Goal: Task Accomplishment & Management: Use online tool/utility

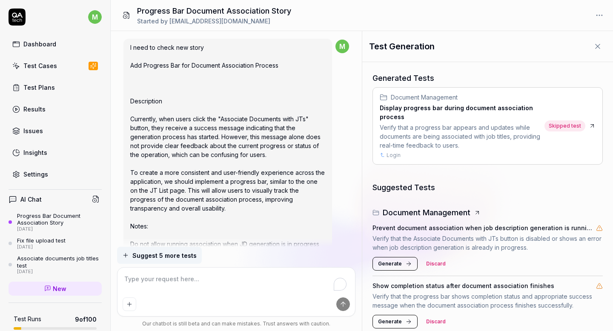
scroll to position [398, 0]
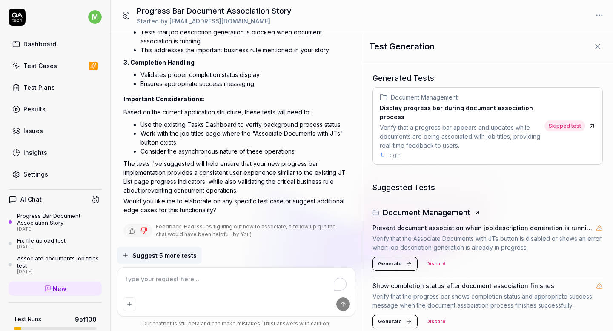
click at [42, 71] on link "Test Cases" at bounding box center [55, 65] width 93 height 17
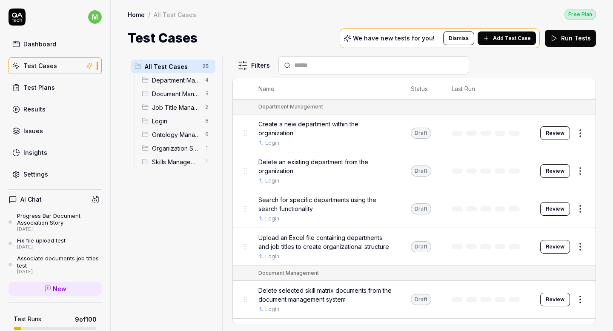
click at [167, 137] on span "Ontology Management" at bounding box center [176, 134] width 48 height 9
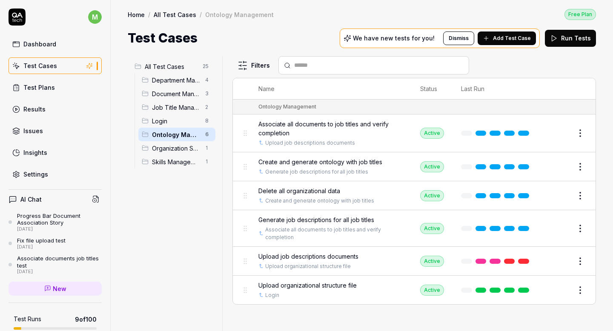
click at [559, 261] on button "Edit" at bounding box center [559, 261] width 20 height 14
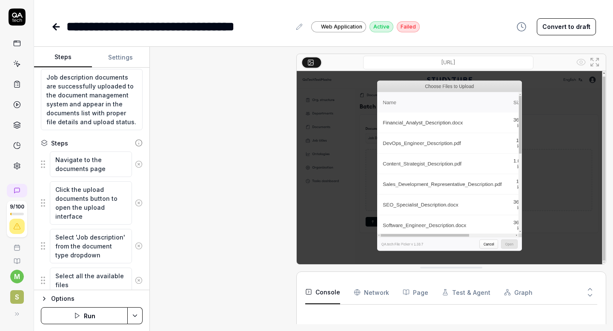
scroll to position [333, 0]
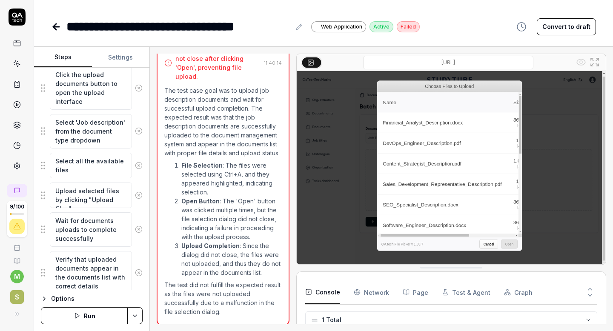
scroll to position [189, 0]
click at [83, 171] on textarea "Select all the available files" at bounding box center [91, 164] width 82 height 26
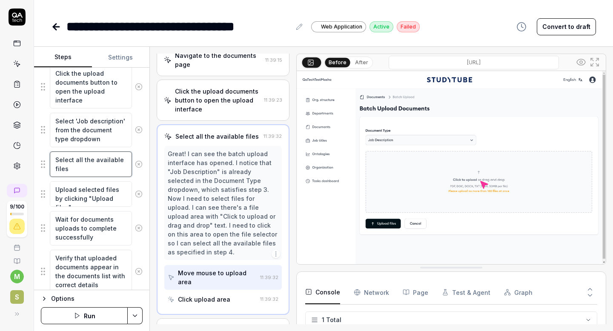
scroll to position [30, 0]
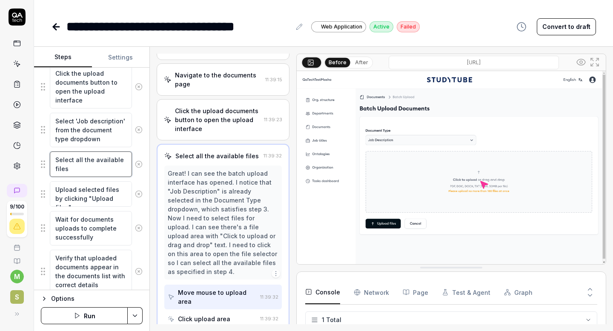
drag, startPoint x: 86, startPoint y: 170, endPoint x: 75, endPoint y: 163, distance: 13.2
click at [75, 162] on textarea "Select all the available files" at bounding box center [91, 164] width 82 height 26
type textarea "*"
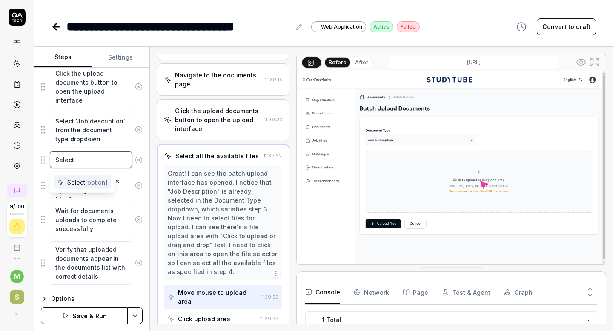
type textarea "Select"
click at [88, 163] on textarea "Select" at bounding box center [91, 159] width 82 height 17
click at [84, 162] on textarea "Select" at bounding box center [91, 159] width 82 height 17
paste textarea "Account_Executive_Description.pdf Support_Team_Lead_Description.pdf Accounts_Pa…"
type textarea "*"
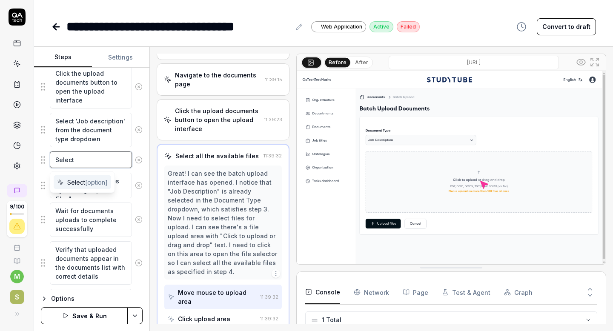
type textarea "Select Account_Executive_Description.pdf Support_Team_Lead_Description.pdf Acco…"
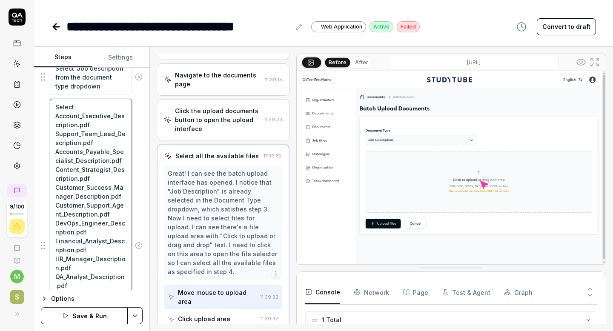
scroll to position [238, 0]
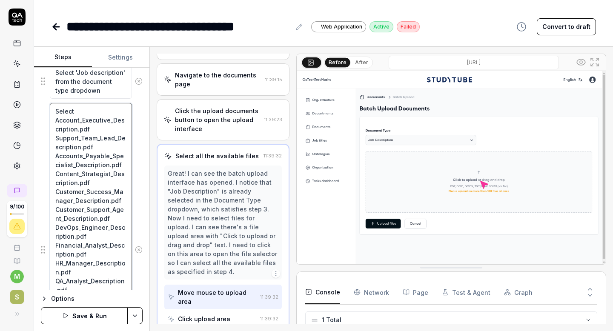
drag, startPoint x: 90, startPoint y: 128, endPoint x: 77, endPoint y: 128, distance: 13.2
click at [77, 128] on textarea "Select Account_Executive_Description.pdf Support_Team_Lead_Description.pdf Acco…" at bounding box center [91, 250] width 82 height 294
click at [77, 110] on textarea "Select Account_Executive_Description.pdf Support_Team_Lead_Description.pdf Acco…" at bounding box center [91, 250] width 82 height 294
type textarea "*"
type textarea "Select fAccount_Executive_Description.pdf Support_Team_Lead_Description.pdf Acc…"
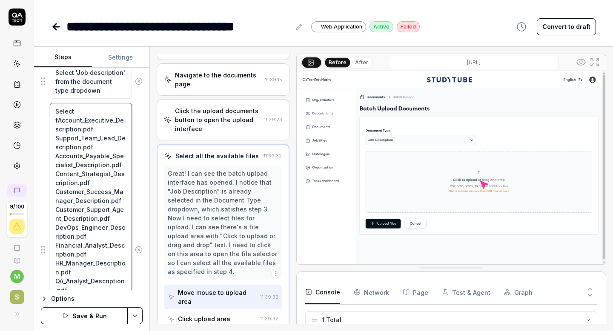
type textarea "*"
type textarea "Select fiAccount_Executive_Description.pdf Support_Team_Lead_Description.pdf Ac…"
type textarea "*"
type textarea "Select filAccount_Executive_Description.pdf Support_Team_Lead_Description.pdf A…"
type textarea "*"
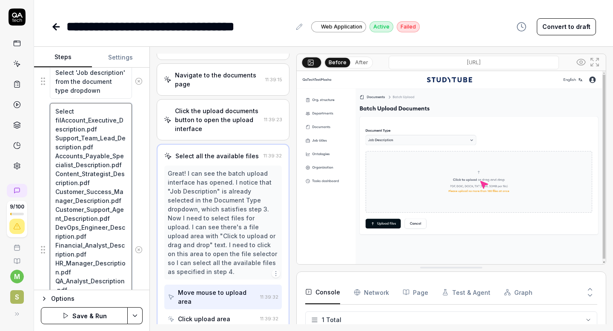
type textarea "Select fileAccount_Executive_Description.pdf Support_Team_Lead_Description.pdf …"
type textarea "*"
type textarea "Select filesAccount_Executive_Description.pdf Support_Team_Lead_Description.pdf…"
type textarea "*"
type textarea "Select files Account_Executive_Description.pdf Support_Team_Lead_Description.pd…"
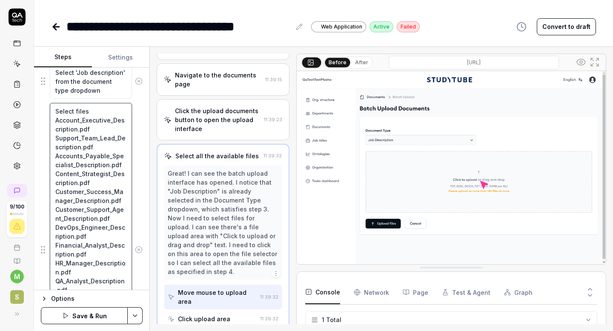
drag, startPoint x: 92, startPoint y: 128, endPoint x: 77, endPoint y: 127, distance: 15.3
click at [77, 127] on textarea "Select files Account_Executive_Description.pdf Support_Team_Lead_Description.pd…" at bounding box center [91, 250] width 82 height 294
type textarea "*"
type textarea "Select files Account_Executive_Description Support_Team_Lead_Description.pdf Ac…"
drag, startPoint x: 93, startPoint y: 147, endPoint x: 80, endPoint y: 145, distance: 13.2
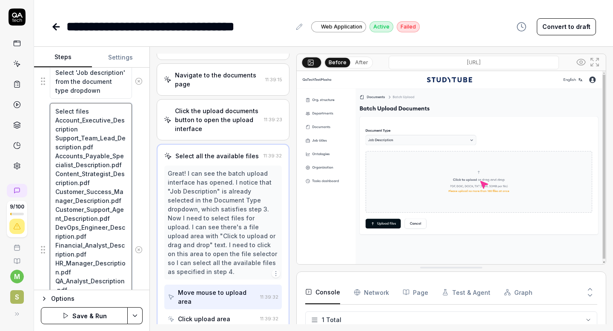
click at [80, 145] on textarea "Select files Account_Executive_Description Support_Team_Lead_Description.pdf Ac…" at bounding box center [91, 250] width 82 height 294
type textarea "*"
type textarea "Select files Account_Executive_Description Support_Team_Lead_Description Accoun…"
drag, startPoint x: 118, startPoint y: 166, endPoint x: 102, endPoint y: 165, distance: 16.3
click at [102, 165] on textarea "Select files Account_Executive_Description Support_Team_Lead_Description Accoun…" at bounding box center [91, 250] width 82 height 294
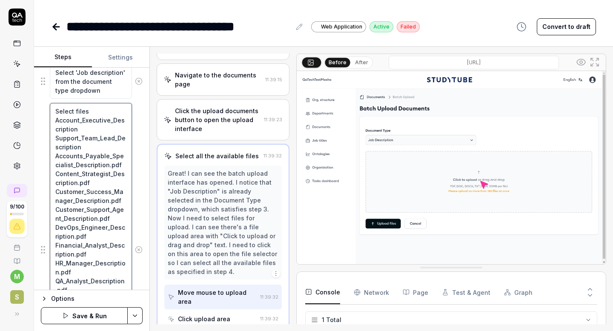
type textarea "*"
type textarea "Select files Account_Executive_Description Support_Team_Lead_Description Accoun…"
drag, startPoint x: 88, startPoint y: 183, endPoint x: 74, endPoint y: 181, distance: 14.1
click at [74, 181] on textarea "Select files Account_Executive_Description Support_Team_Lead_Description Accoun…" at bounding box center [91, 250] width 82 height 294
type textarea "*"
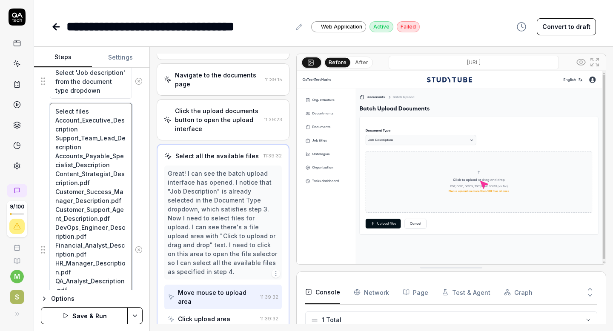
type textarea "Select files Account_Executive_Description Support_Team_Lead_Description Accoun…"
drag, startPoint x: 115, startPoint y: 201, endPoint x: 104, endPoint y: 198, distance: 11.4
click at [104, 198] on textarea "Select files Account_Executive_Description Support_Team_Lead_Description Accoun…" at bounding box center [91, 250] width 82 height 294
type textarea "*"
type textarea "Select files Account_Executive_Description Support_Team_Lead_Description Accoun…"
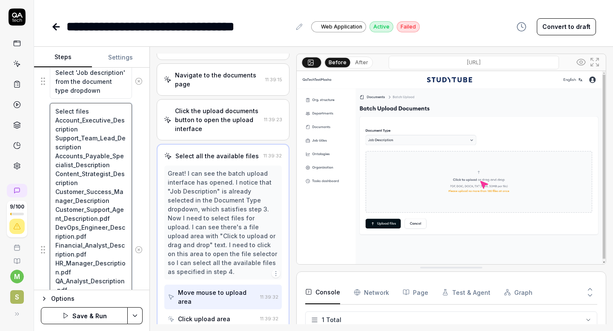
drag, startPoint x: 108, startPoint y: 220, endPoint x: 97, endPoint y: 219, distance: 12.0
click at [97, 219] on textarea "Select files Account_Executive_Description Support_Team_Lead_Description Accoun…" at bounding box center [91, 250] width 82 height 294
type textarea "*"
type textarea "Select files Account_Executive_Description Support_Team_Lead_Description Accoun…"
drag, startPoint x: 87, startPoint y: 235, endPoint x: 72, endPoint y: 234, distance: 15.0
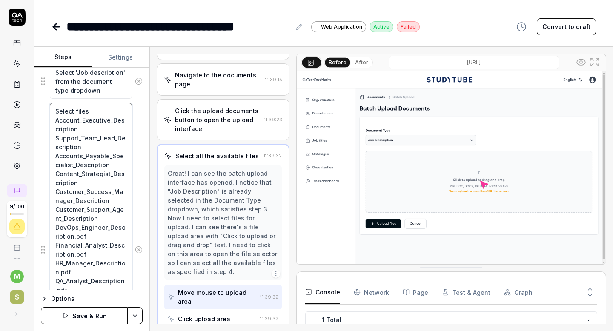
click at [72, 234] on textarea "Select files Account_Executive_Description Support_Team_Lead_Description Accoun…" at bounding box center [91, 250] width 82 height 294
type textarea "*"
type textarea "Select files Account_Executive_Description Support_Team_Lead_Description Accoun…"
drag, startPoint x: 83, startPoint y: 253, endPoint x: 70, endPoint y: 252, distance: 13.2
click at [70, 252] on textarea "Select files Account_Executive_Description Support_Team_Lead_Description Accoun…" at bounding box center [91, 250] width 82 height 294
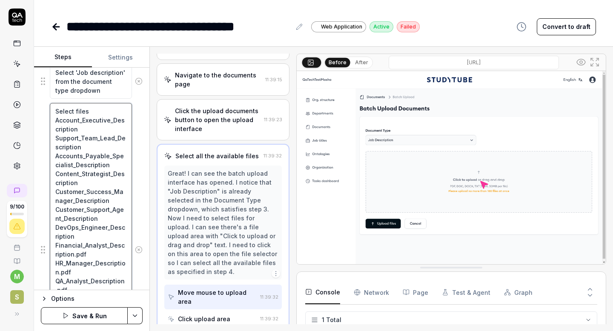
type textarea "*"
type textarea "Select files Account_Executive_Description Support_Team_Lead_Description Accoun…"
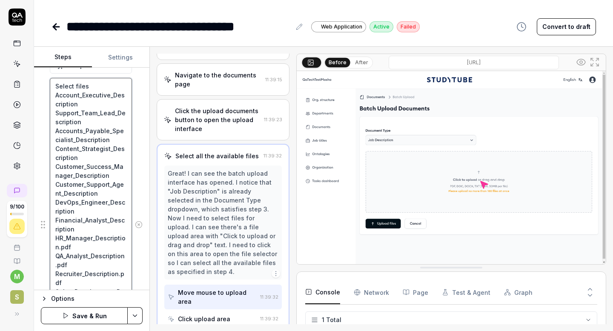
scroll to position [270, 0]
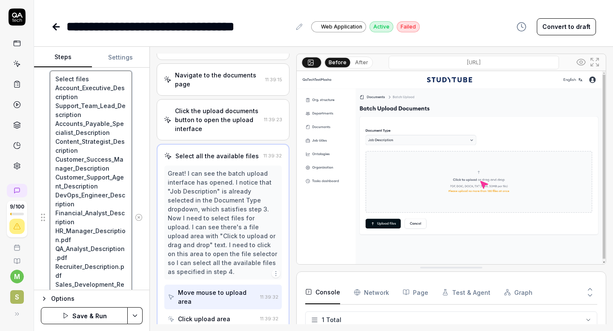
drag, startPoint x: 73, startPoint y: 242, endPoint x: 60, endPoint y: 240, distance: 13.8
click at [60, 240] on textarea "Select files Account_Executive_Description Support_Team_Lead_Description Accoun…" at bounding box center [91, 218] width 82 height 294
type textarea "*"
type textarea "Select files Account_Executive_Description Support_Team_Lead_Description Accoun…"
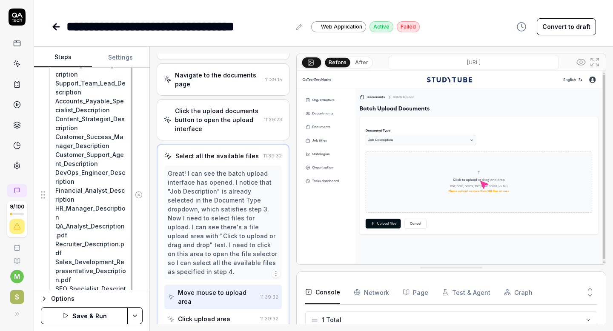
scroll to position [292, 0]
drag, startPoint x: 70, startPoint y: 235, endPoint x: 54, endPoint y: 234, distance: 15.7
click at [54, 234] on textarea "Select files Account_Executive_Description Support_Team_Lead_Description Accoun…" at bounding box center [91, 195] width 82 height 294
type textarea "*"
type textarea "Select files Account_Executive_Description Support_Team_Lead_Description Accoun…"
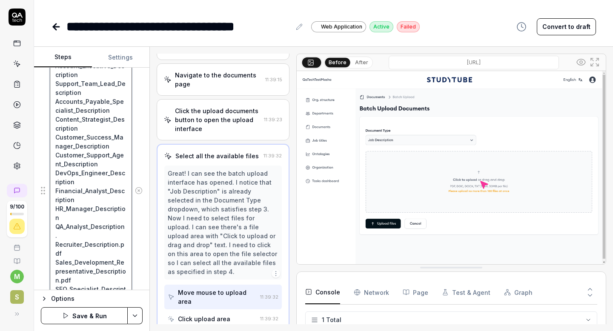
scroll to position [288, 0]
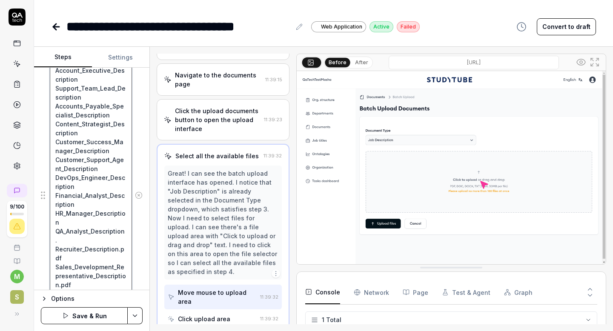
type textarea "*"
type textarea "Select files Account_Executive_Description Support_Team_Lead_Description Accoun…"
drag, startPoint x: 68, startPoint y: 248, endPoint x: 45, endPoint y: 247, distance: 23.4
click at [45, 247] on div "Select files Account_Executive_Description Support_Team_Lead_Description Accoun…" at bounding box center [92, 195] width 102 height 285
type textarea "*"
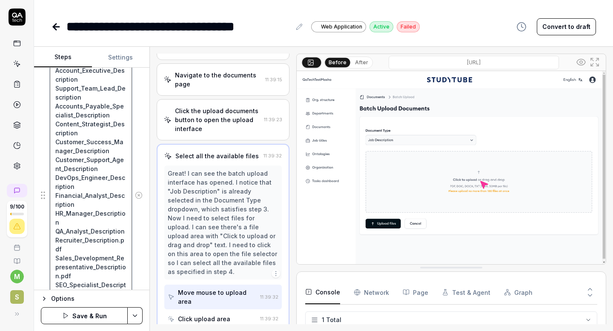
type textarea "Select files Account_Executive_Description Support_Team_Lead_Description Accoun…"
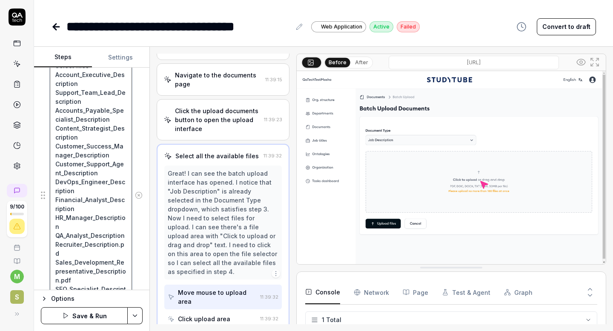
type textarea "*"
type textarea "Select files Account_Executive_Description Support_Team_Lead_Description Accoun…"
type textarea "*"
type textarea "Select files Account_Executive_Description Support_Team_Lead_Description Accoun…"
type textarea "*"
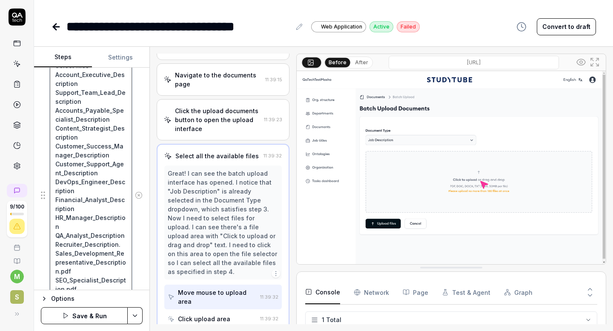
type textarea "Select files Account_Executive_Description Support_Team_Lead_Description Accoun…"
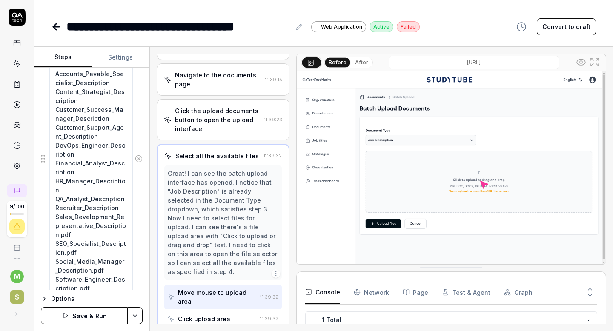
drag, startPoint x: 78, startPoint y: 237, endPoint x: 40, endPoint y: 237, distance: 38.3
click at [40, 237] on div "Goal Upload job description documents and wait for successful upload completion…" at bounding box center [91, 179] width 115 height 222
type textarea "*"
type textarea "Select files Account_Executive_Description Support_Team_Lead_Description Accoun…"
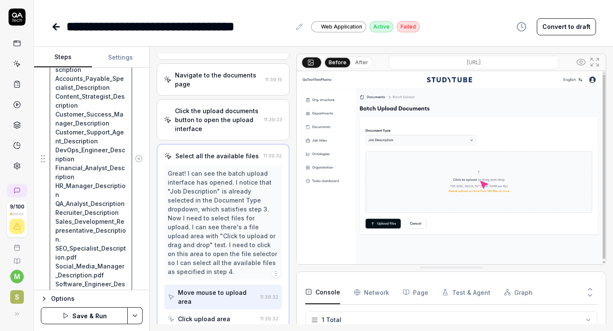
type textarea "*"
type textarea "Select files Account_Executive_Description Support_Team_Lead_Description Accoun…"
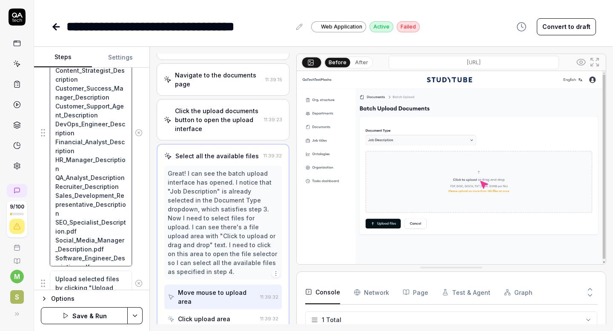
scroll to position [351, 0]
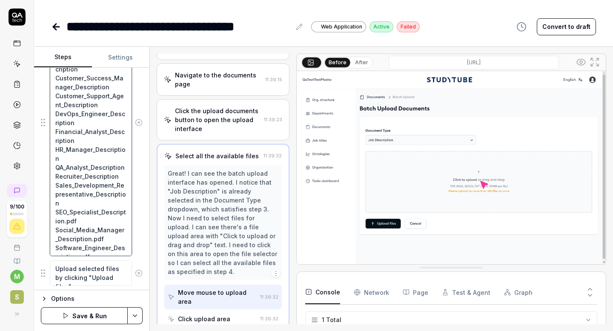
drag, startPoint x: 78, startPoint y: 210, endPoint x: 63, endPoint y: 209, distance: 15.4
click at [63, 209] on textarea "Select files Account_Executive_Description Support_Team_Lead_Description Accoun…" at bounding box center [91, 122] width 82 height 267
type textarea "*"
type textarea "Select files Account_Executive_Description Support_Team_Lead_Description Accoun…"
drag, startPoint x: 102, startPoint y: 229, endPoint x: 88, endPoint y: 228, distance: 13.2
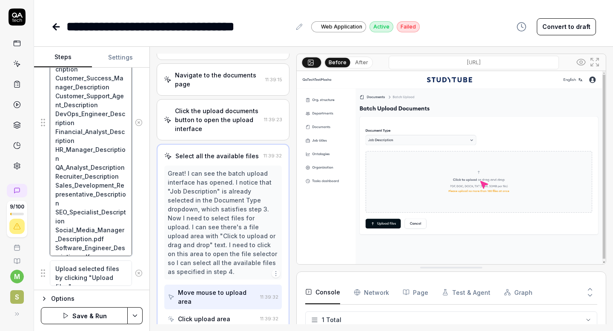
click at [88, 228] on textarea "Select files Account_Executive_Description Support_Team_Lead_Description Accoun…" at bounding box center [91, 122] width 82 height 267
type textarea "*"
type textarea "Select files Account_Executive_Description Support_Team_Lead_Description Accoun…"
drag, startPoint x: 87, startPoint y: 248, endPoint x: 73, endPoint y: 247, distance: 13.7
click at [73, 247] on textarea "Select files Account_Executive_Description Support_Team_Lead_Description Accoun…" at bounding box center [91, 122] width 82 height 267
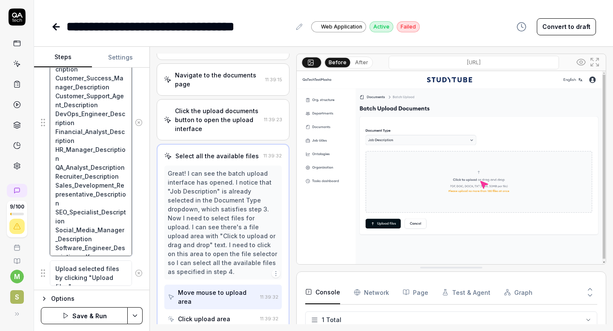
type textarea "*"
type textarea "Select files Account_Executive_Description Support_Team_Lead_Description Accoun…"
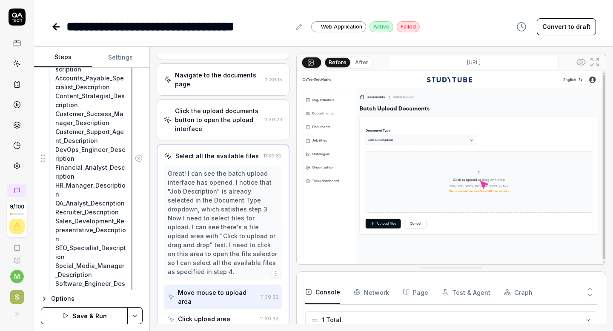
scroll to position [325, 0]
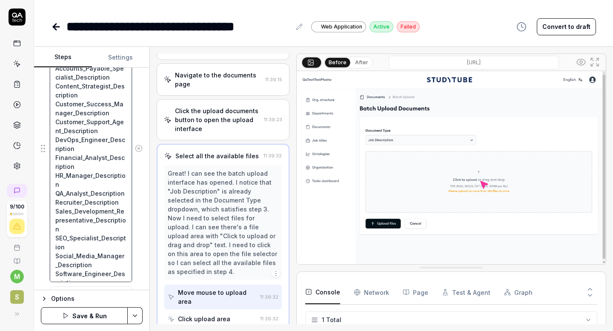
drag, startPoint x: 56, startPoint y: 203, endPoint x: 92, endPoint y: 273, distance: 78.6
click at [92, 273] on textarea "Select files Account_Executive_Description Support_Team_Lead_Description Accoun…" at bounding box center [91, 148] width 82 height 267
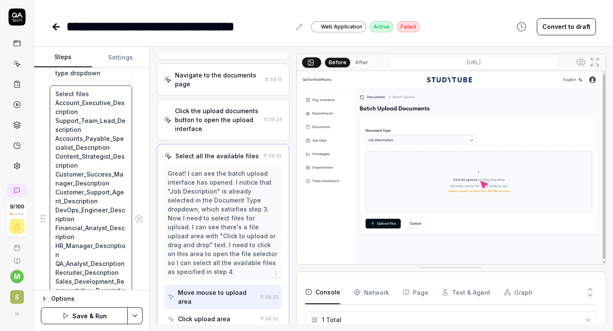
scroll to position [254, 0]
click at [87, 148] on textarea "Select files Account_Executive_Description Support_Team_Lead_Description Accoun…" at bounding box center [91, 219] width 82 height 267
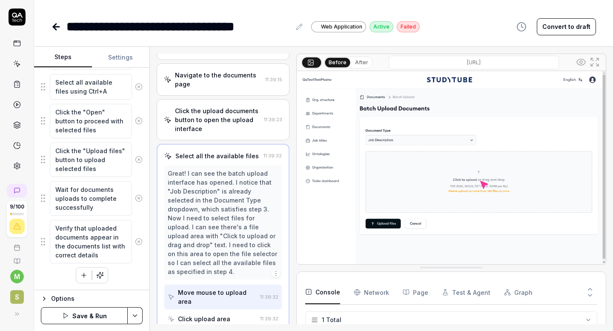
drag, startPoint x: 56, startPoint y: 154, endPoint x: 103, endPoint y: 314, distance: 166.9
click at [103, 314] on form "Steps Settings Goal Upload job description documents and wait for successful up…" at bounding box center [92, 189] width 116 height 284
type textarea "*"
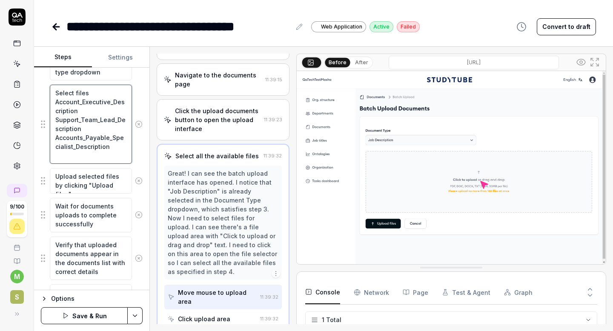
scroll to position [225, 0]
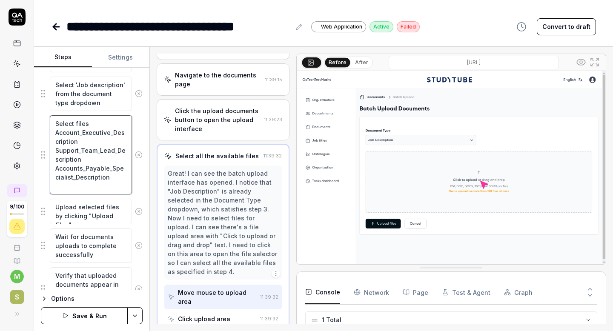
type textarea "Select files Account_Executive_Description Support_Team_Lead_Description Accoun…"
click at [123, 196] on fieldset "Navigate to the documents page Click the upload documents button to open the up…" at bounding box center [92, 252] width 102 height 506
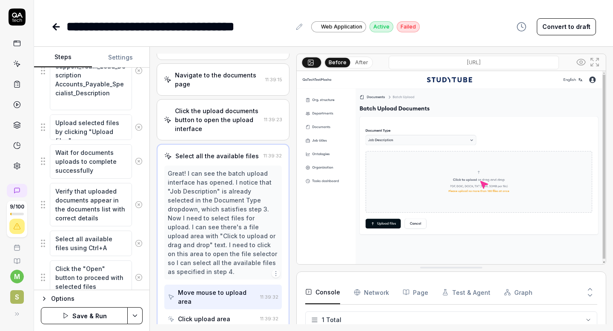
scroll to position [312, 0]
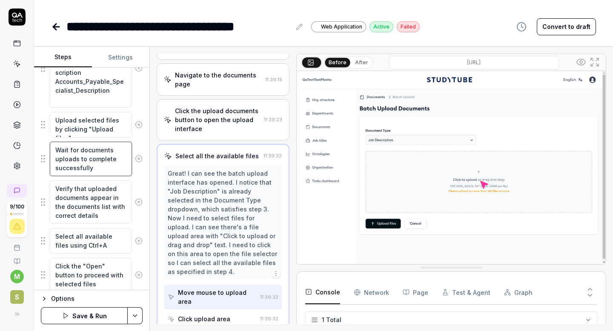
click at [99, 169] on textarea "Wait for documents uploads to complete successfully" at bounding box center [91, 159] width 82 height 34
type textarea "*"
type textarea "Wait for documents uploads to complete successfully"
type textarea "*"
type textarea "Wait for documents uploads to complete successfully wi"
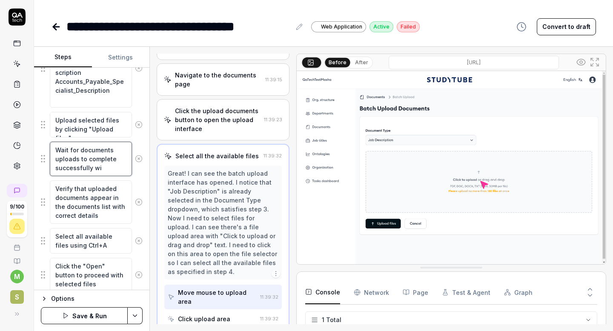
type textarea "*"
type textarea "Wait for documents uploads to complete successfully wit"
type textarea "*"
type textarea "Wait for documents uploads to complete successfully with"
type textarea "*"
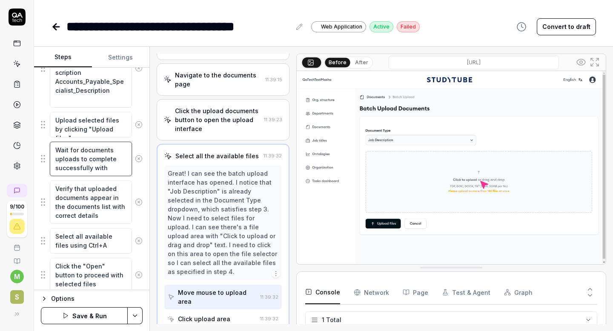
type textarea "Wait for documents uploads to complete successfully with m"
type textarea "*"
type textarea "Wait for documents uploads to complete successfully with me"
type textarea "*"
type textarea "Wait for documents uploads to complete successfully with mes"
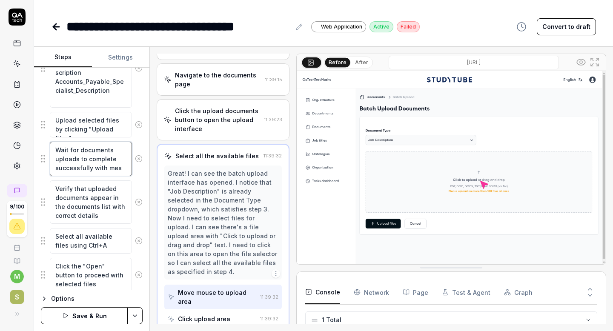
type textarea "*"
type textarea "Wait for documents uploads to complete successfully with mess"
type textarea "*"
type textarea "Wait for documents uploads to complete successfully with messa"
type textarea "*"
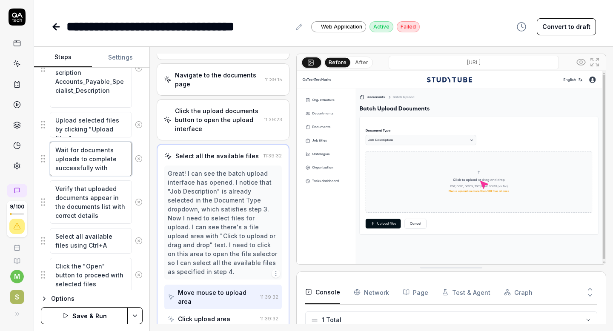
type textarea "Wait for documents uploads to complete successfully with messag"
type textarea "*"
type textarea "Wait for documents uploads to complete successfully with message"
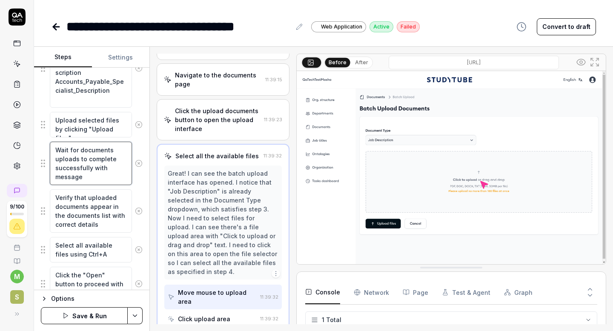
type textarea "*"
type textarea "Wait for documents uploads to complete successfully with message"
type textarea "*"
type textarea "Wait for documents uploads to complete successfully with message ""
type textarea "*"
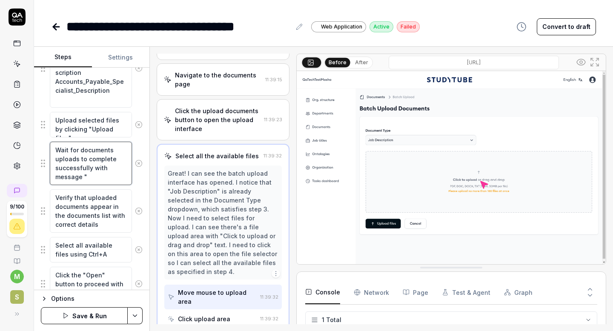
type textarea "Wait for documents uploads to complete successfully with message """
paste textarea "Successfully uploaded 1 document(s)"
type textarea "*"
type textarea "Wait for documents uploads to complete successfully with message "Successfully …"
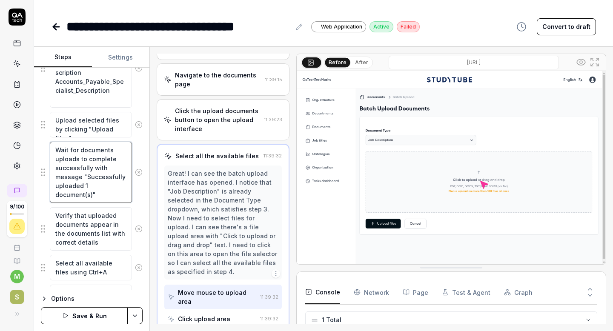
click at [86, 185] on textarea "Wait for documents uploads to complete successfully with message "Successfully …" at bounding box center [91, 172] width 82 height 61
type textarea "*"
type textarea "Wait for documents uploads to complete successfully with message "Successfully …"
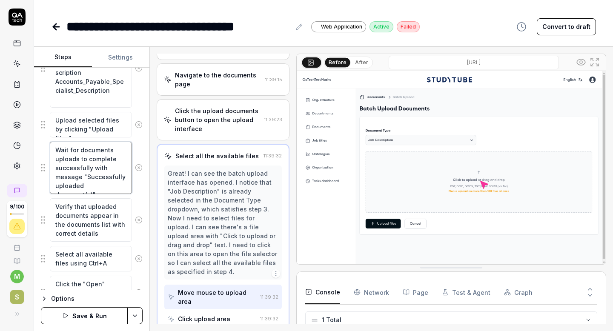
type textarea "*"
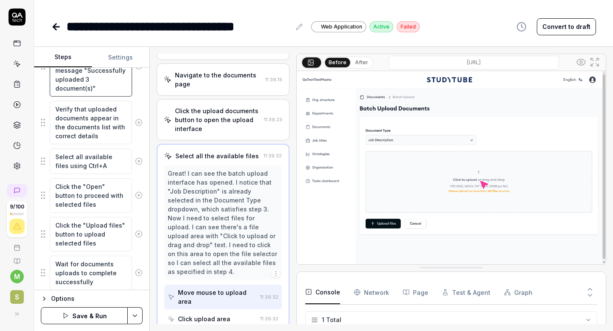
scroll to position [419, 0]
type textarea "Wait for documents uploads to complete successfully with message "Successfully …"
click at [140, 160] on icon at bounding box center [139, 161] width 8 height 8
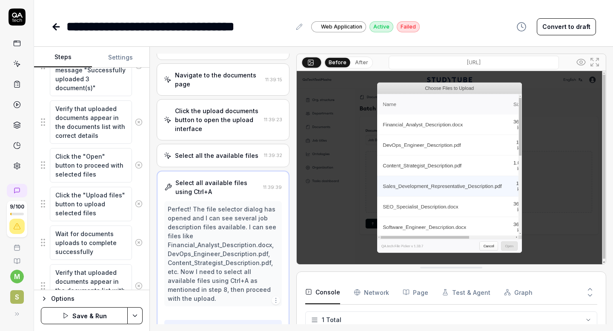
scroll to position [57, 0]
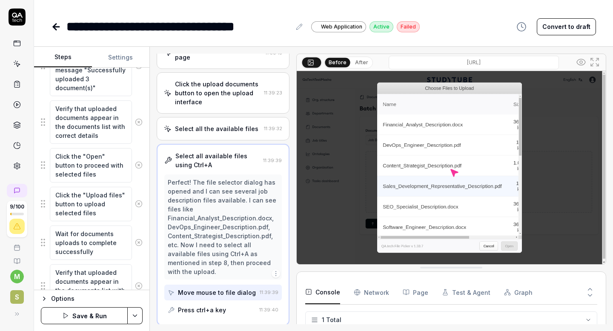
click at [138, 165] on icon at bounding box center [139, 165] width 2 height 2
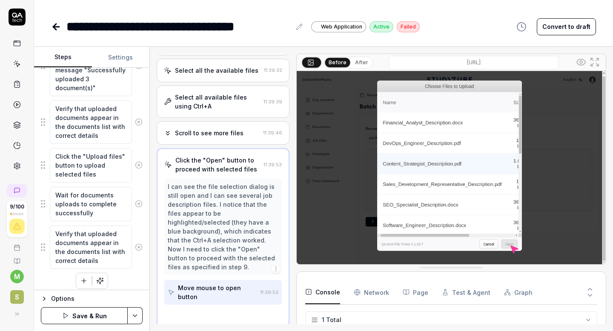
scroll to position [119, 0]
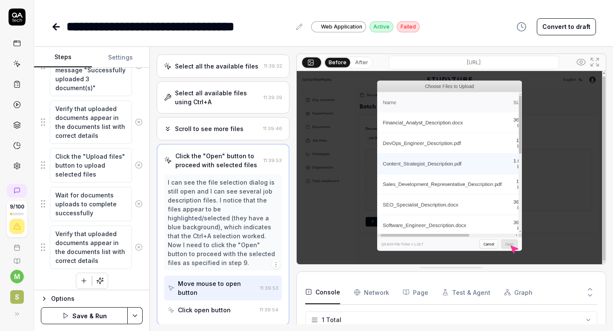
click at [138, 165] on icon at bounding box center [139, 165] width 8 height 8
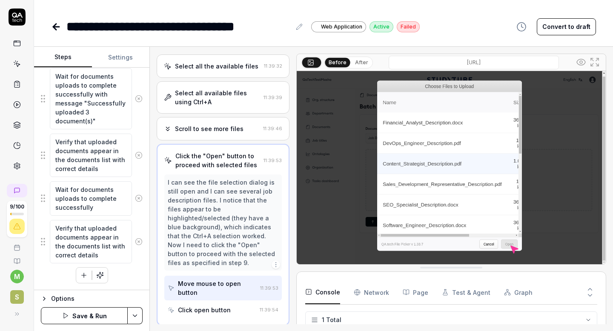
scroll to position [386, 0]
click at [140, 240] on icon at bounding box center [139, 242] width 8 height 8
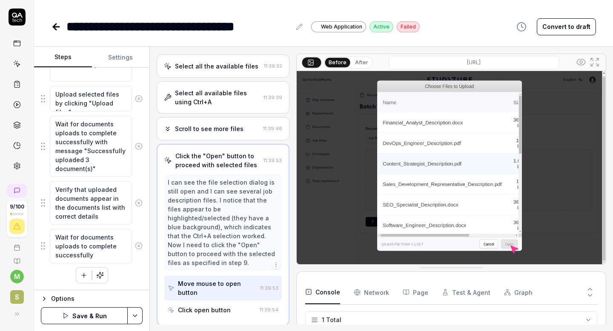
click at [140, 241] on button at bounding box center [139, 245] width 14 height 17
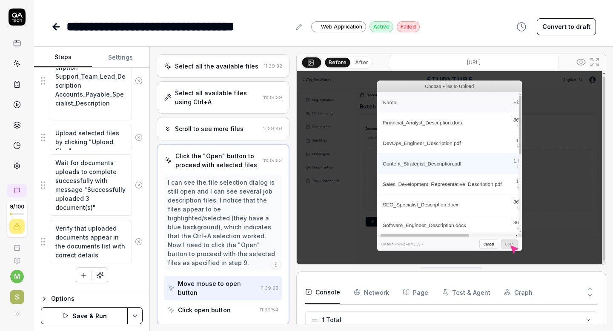
scroll to position [299, 0]
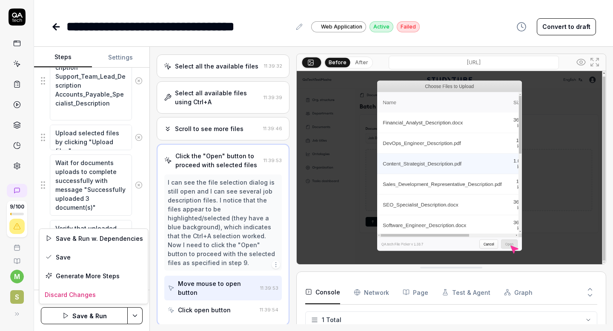
click at [135, 316] on html "**********" at bounding box center [306, 165] width 613 height 331
click at [71, 259] on div "Save" at bounding box center [94, 257] width 108 height 19
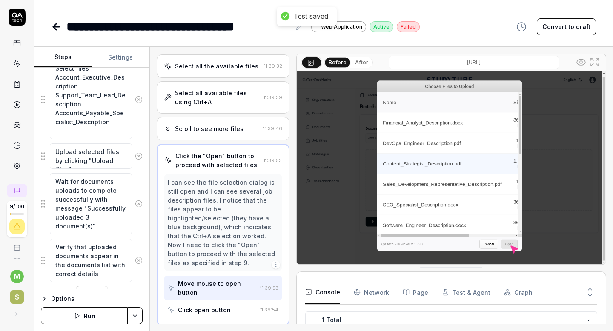
scroll to position [299, 0]
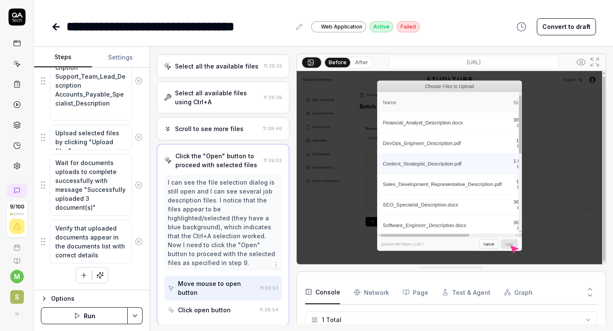
click at [93, 317] on button "Run" at bounding box center [84, 315] width 87 height 17
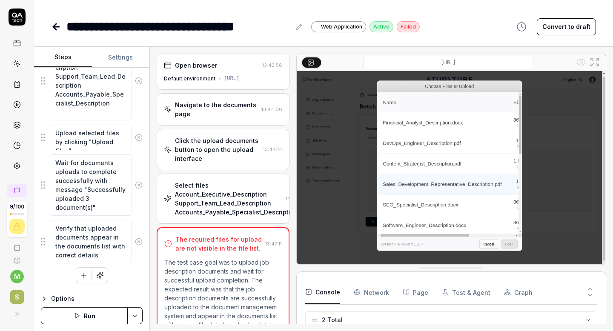
scroll to position [129, 0]
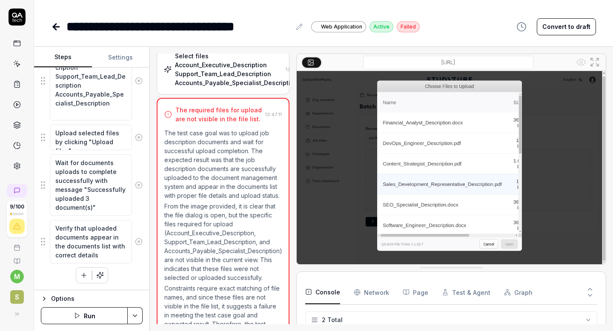
type textarea "*"
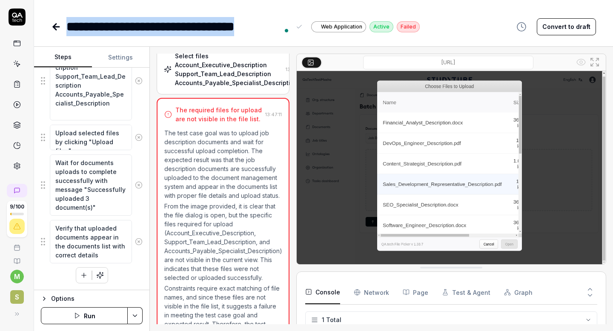
drag, startPoint x: 68, startPoint y: 27, endPoint x: 299, endPoint y: 26, distance: 230.6
click at [299, 26] on div "**********" at bounding box center [185, 26] width 238 height 19
copy div "**********"
click at [17, 187] on icon at bounding box center [17, 190] width 7 height 7
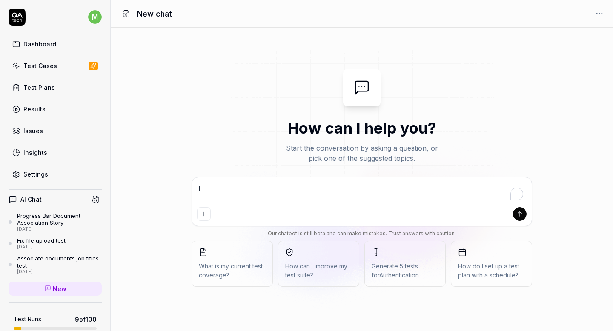
type textarea "I"
type textarea "*"
type textarea "I h"
type textarea "*"
type textarea "I ha"
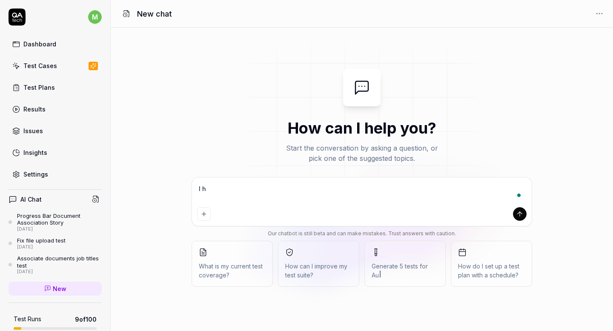
type textarea "*"
type textarea "I hav"
type textarea "*"
type textarea "I have"
type textarea "*"
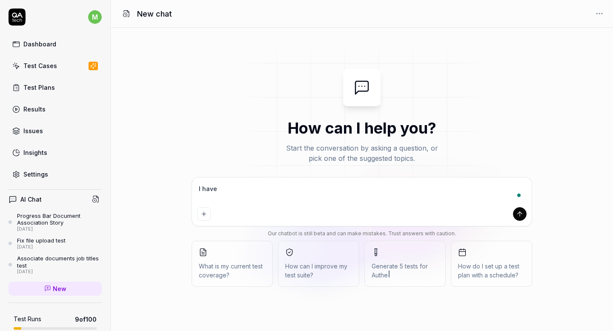
type textarea "I have"
type textarea "*"
type textarea "I have p"
type textarea "*"
type textarea "I have pr"
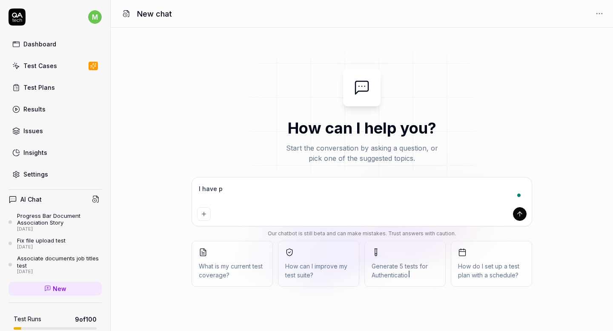
type textarea "*"
type textarea "I have pro"
type textarea "*"
type textarea "I have prob"
type textarea "*"
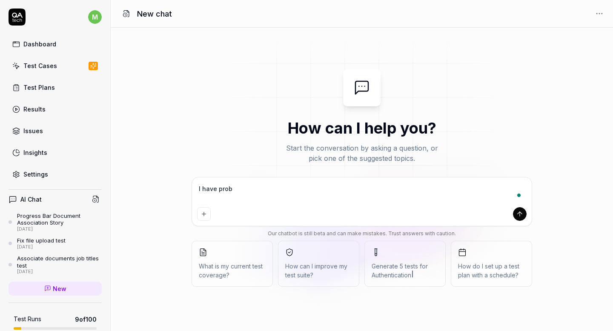
type textarea "I have probl"
type textarea "*"
type textarea "I have proble"
type textarea "*"
type textarea "I have problem"
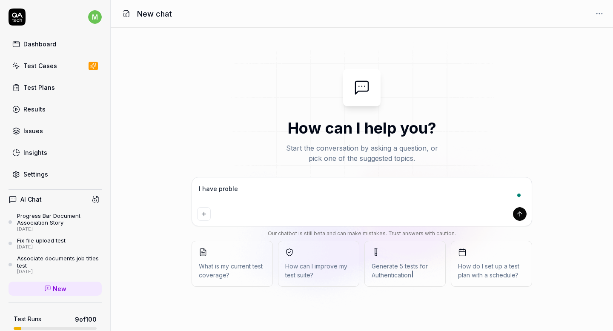
type textarea "*"
type textarea "I have problems"
type textarea "*"
type textarea "I have problems"
type textarea "*"
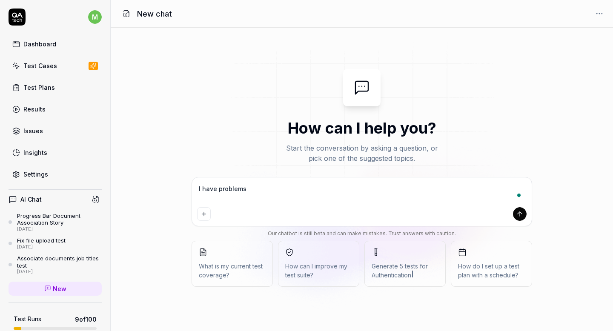
type textarea "I have problems w"
type textarea "*"
type textarea "I have problems wi"
type textarea "*"
type textarea "I have problems wit"
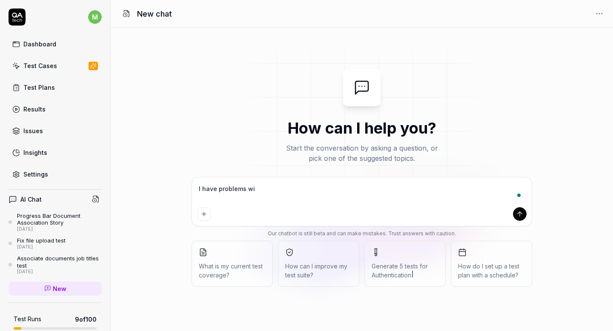
type textarea "*"
type textarea "I have problems with"
type textarea "*"
type textarea "I have problems with"
type textarea "*"
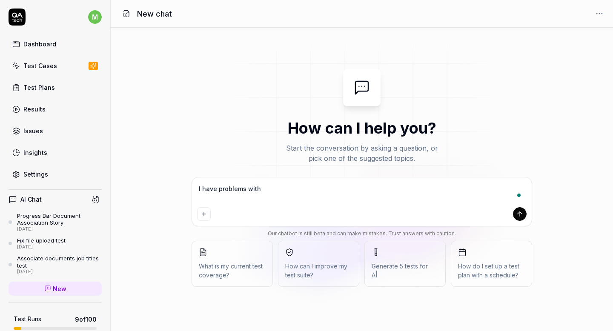
type textarea "I have problems with Upload job descriptions documents"
type textarea "*"
type textarea "I have problems with Upload job descriptions documents"
type textarea "*"
type textarea "I have problems with Upload job descriptions documents t"
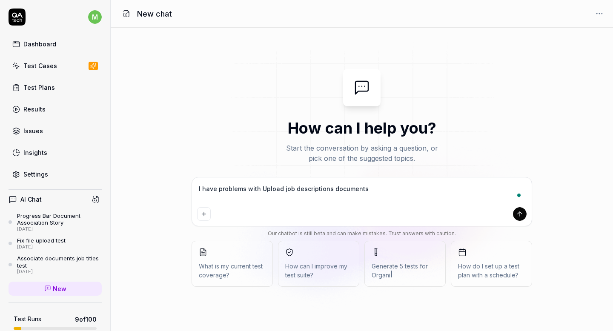
type textarea "*"
type textarea "I have problems with Upload job descriptions documents te"
type textarea "*"
type textarea "I have problems with Upload job descriptions documents tes"
type textarea "*"
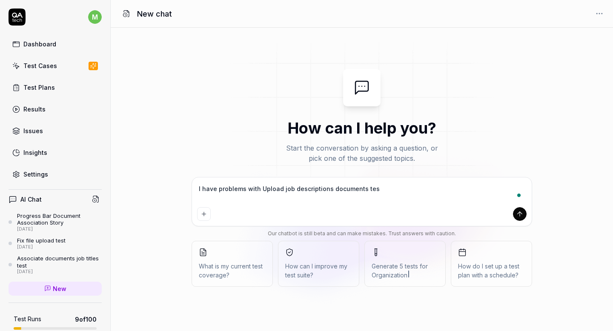
type textarea "I have problems with Upload job descriptions documents test"
type textarea "*"
type textarea "I have problems with Upload job descriptions documents test"
type textarea "*"
type textarea "I have problems with Upload job descriptions documents test I"
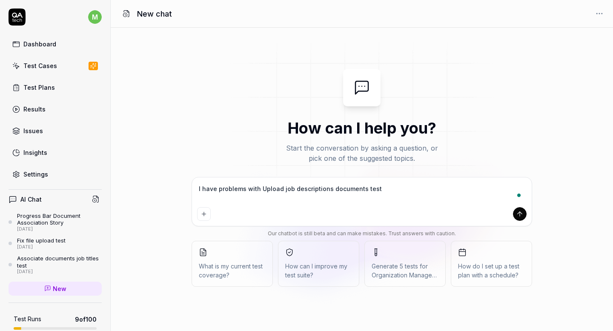
type textarea "*"
type textarea "I have problems with Upload job descriptions documents test I"
type textarea "*"
type textarea "I have problems with Upload job descriptions documents test I c"
type textarea "*"
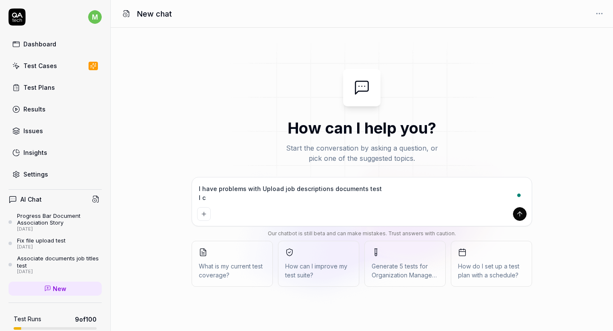
type textarea "I have problems with Upload job descriptions documents test I ca"
type textarea "*"
type textarea "I have problems with Upload job descriptions documents test I can"
type textarea "*"
type textarea "I have problems with Upload job descriptions documents test I cann"
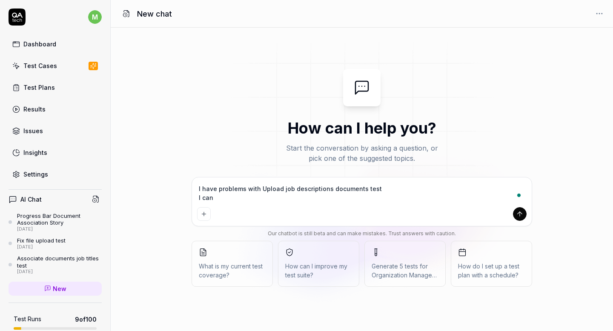
type textarea "*"
type textarea "I have problems with Upload job descriptions documents test I canno"
type textarea "*"
type textarea "I have problems with Upload job descriptions documents test I cannot"
type textarea "*"
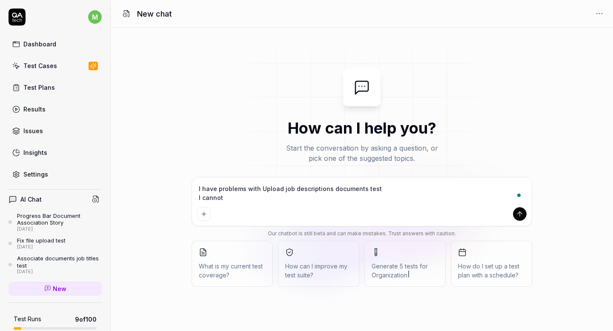
type textarea "I have problems with Upload job descriptions documents test I cannot"
type textarea "*"
type textarea "I have problems with Upload job descriptions documents test I cannot u"
type textarea "*"
type textarea "I have problems with Upload job descriptions documents test I cannot up"
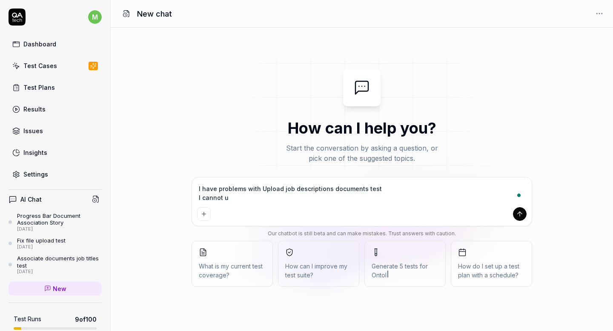
type textarea "*"
type textarea "I have problems with Upload job descriptions documents test I cannot upl"
type textarea "*"
type textarea "I have problems with Upload job descriptions documents test I cannot uplo"
type textarea "*"
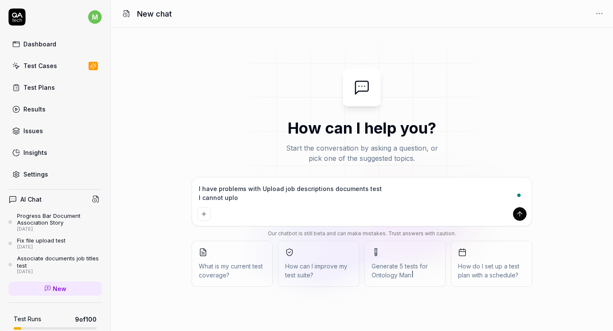
type textarea "I have problems with Upload job descriptions documents test I cannot uploa"
type textarea "*"
type textarea "I have problems with Upload job descriptions documents test I cannot upload"
type textarea "*"
type textarea "I have problems with Upload job descriptions documents test I cannot upload"
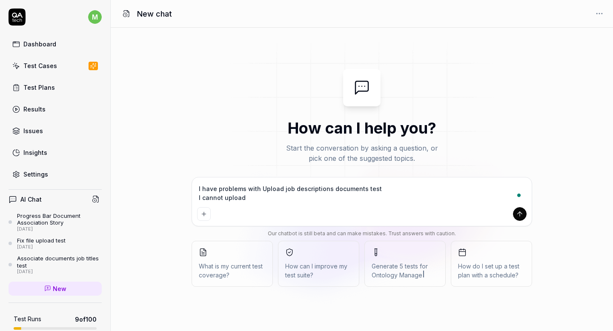
type textarea "*"
type textarea "I have problems with Upload job descriptions documents test I cannot upload f"
type textarea "*"
type textarea "I have problems with Upload job descriptions documents test I cannot upload fi"
type textarea "*"
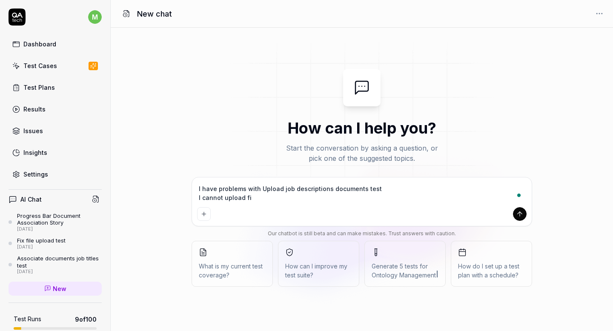
type textarea "I have problems with Upload job descriptions documents test I cannot upload fil"
type textarea "*"
type textarea "I have problems with Upload job descriptions documents test I cannot upload file"
type textarea "*"
type textarea "I have problems with Upload job descriptions documents test I cannot upload fil…"
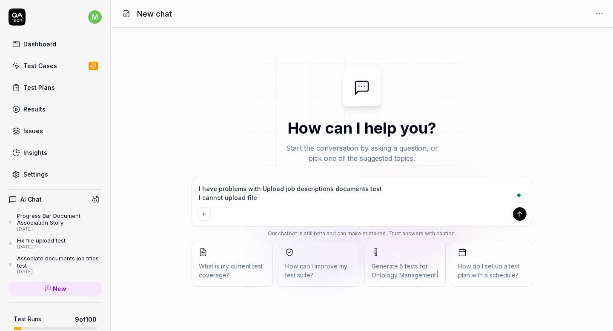
type textarea "*"
type textarea "I have problems with Upload job descriptions documents test I cannot upload fil…"
type textarea "*"
type textarea "I have problems with Upload job descriptions documents test I cannot upload fil…"
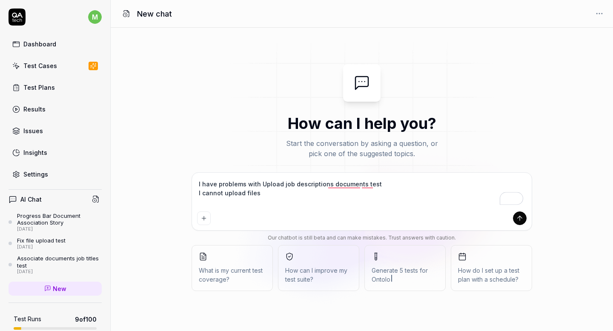
type textarea "*"
type textarea "I have problems with Upload job descriptions documents test I cannot upload fil…"
type textarea "*"
type textarea "I have problems with Upload job descriptions documents test I cannot upload fil…"
type textarea "*"
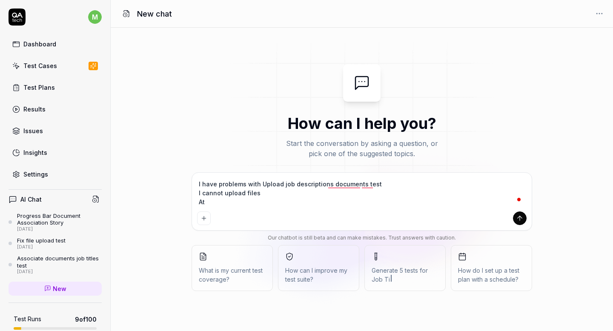
type textarea "I have problems with Upload job descriptions documents test I cannot upload fil…"
type textarea "*"
type textarea "I have problems with Upload job descriptions documents test I cannot upload fil…"
type textarea "*"
type textarea "I have problems with Upload job descriptions documents test I cannot upload fil…"
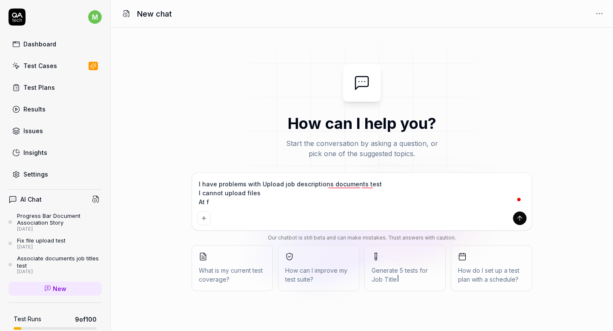
type textarea "*"
type textarea "I have problems with Upload job descriptions documents test I cannot upload fil…"
type textarea "*"
type textarea "I have problems with Upload job descriptions documents test I cannot upload fil…"
type textarea "*"
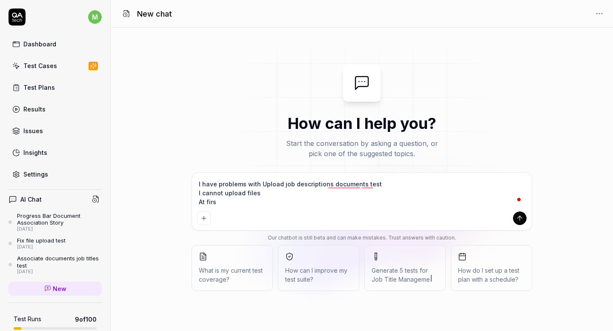
type textarea "I have problems with Upload job descriptions documents test I cannot upload fil…"
type textarea "*"
type textarea "I have problems with Upload job descriptions documents test I cannot upload fil…"
type textarea "*"
type textarea "I have problems with Upload job descriptions documents test I cannot upload fil…"
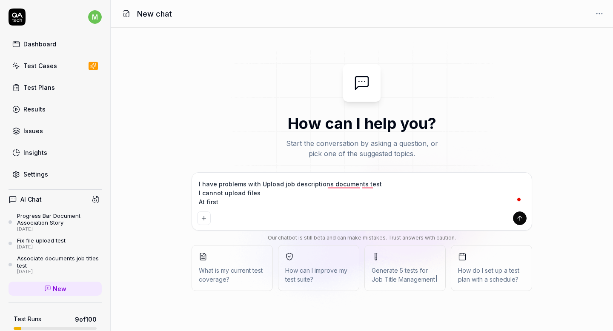
type textarea "*"
type textarea "I have problems with Upload job descriptions documents test I cannot upload fil…"
type textarea "*"
type textarea "I have problems with Upload job descriptions documents test I cannot upload fil…"
type textarea "*"
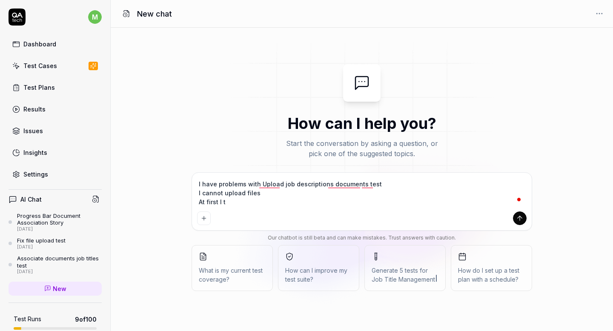
type textarea "I have problems with Upload job descriptions documents test I cannot upload fil…"
type textarea "*"
type textarea "I have problems with Upload job descriptions documents test I cannot upload fil…"
type textarea "*"
type textarea "I have problems with Upload job descriptions documents test I cannot upload fil…"
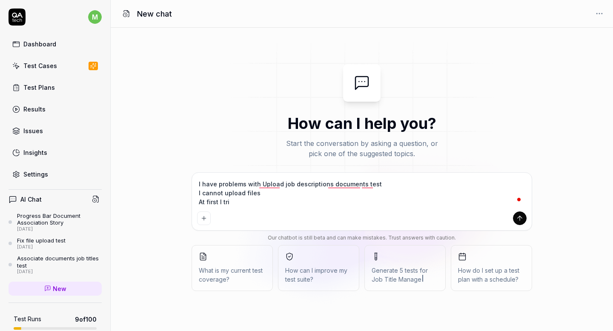
type textarea "*"
type textarea "I have problems with Upload job descriptions documents test I cannot upload fil…"
type textarea "*"
type textarea "I have problems with Upload job descriptions documents test I cannot upload fil…"
type textarea "*"
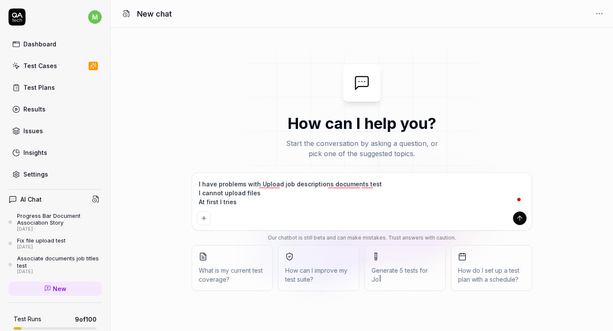
type textarea "I have problems with Upload job descriptions documents test I cannot upload fil…"
type textarea "*"
type textarea "I have problems with Upload job descriptions documents test I cannot upload fil…"
type textarea "*"
type textarea "I have problems with Upload job descriptions documents test I cannot upload fil…"
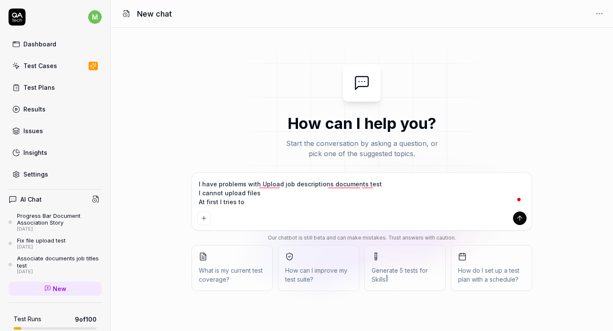
type textarea "*"
type textarea "I have problems with Upload job descriptions documents test I cannot upload fil…"
type textarea "*"
type textarea "I have problems with Upload job descriptions documents test I cannot upload fil…"
type textarea "*"
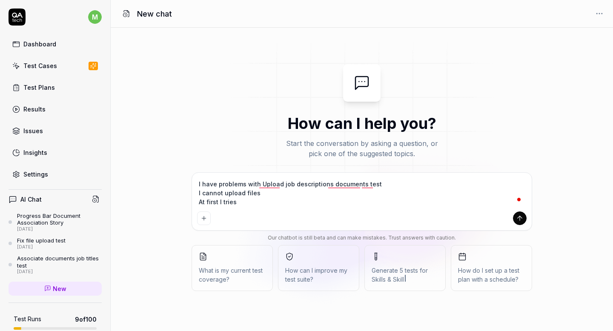
type textarea "I have problems with Upload job descriptions documents test I cannot upload fil…"
type textarea "*"
type textarea "I have problems with Upload job descriptions documents test I cannot upload fil…"
type textarea "*"
type textarea "I have problems with Upload job descriptions documents test I cannot upload fil…"
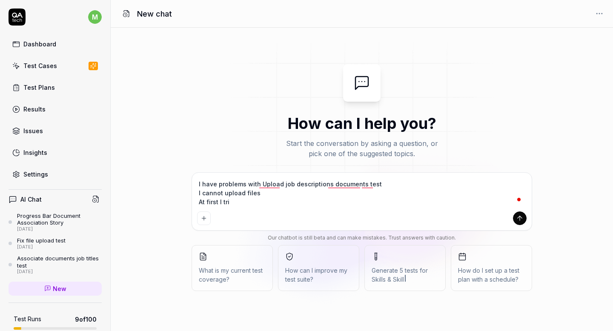
type textarea "*"
type textarea "I have problems with Upload job descriptions documents test I cannot upload fil…"
type textarea "*"
type textarea "I have problems with Upload job descriptions documents test I cannot upload fil…"
type textarea "*"
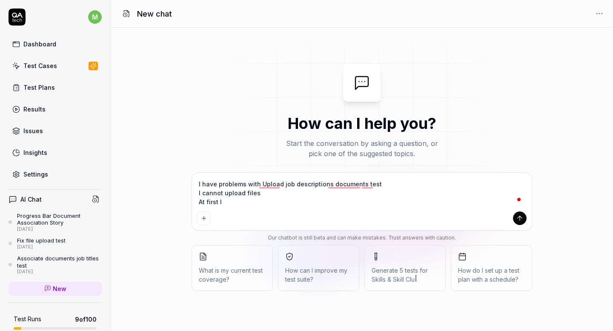
type textarea "I have problems with Upload job descriptions documents test I cannot upload fil…"
type textarea "*"
type textarea "I have problems with Upload job descriptions documents test I cannot upload fil…"
type textarea "*"
type textarea "I have problems with Upload job descriptions documents test I cannot upload fil…"
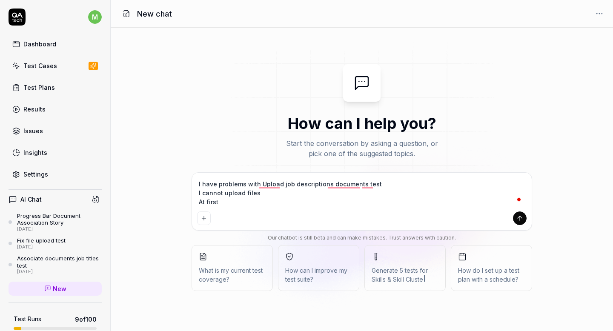
type textarea "*"
type textarea "I have problems with Upload job descriptions documents test I cannot upload fil…"
type textarea "*"
type textarea "I have problems with Upload job descriptions documents test I cannot upload fil…"
type textarea "*"
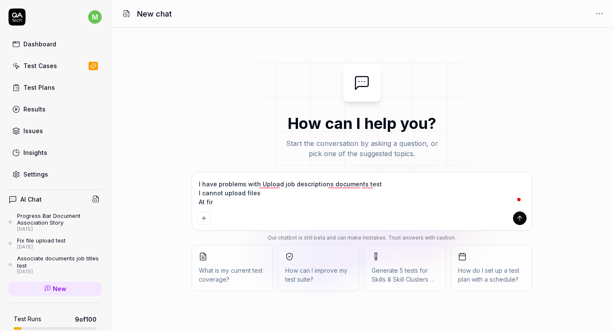
type textarea "I have problems with Upload job descriptions documents test I cannot upload fil…"
type textarea "*"
type textarea "I have problems with Upload job descriptions documents test I cannot upload fil…"
type textarea "*"
type textarea "I have problems with Upload job descriptions documents test I cannot upload fil…"
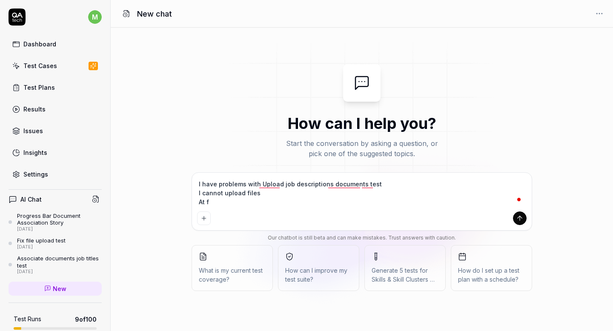
type textarea "*"
type textarea "I have problems with Upload job descriptions documents test I cannot upload fil…"
type textarea "*"
type textarea "I have problems with Upload job descriptions documents test I cannot upload fil…"
type textarea "*"
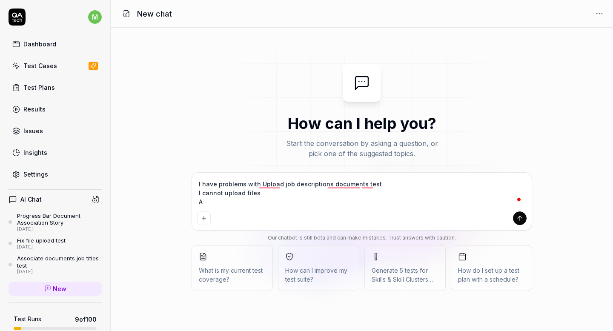
type textarea "I have problems with Upload job descriptions documents test I cannot upload fil…"
type textarea "*"
type textarea "I have problems with Upload job descriptions documents test I cannot upload fil…"
type textarea "*"
type textarea "I have problems with Upload job descriptions documents test I cannot upload fil…"
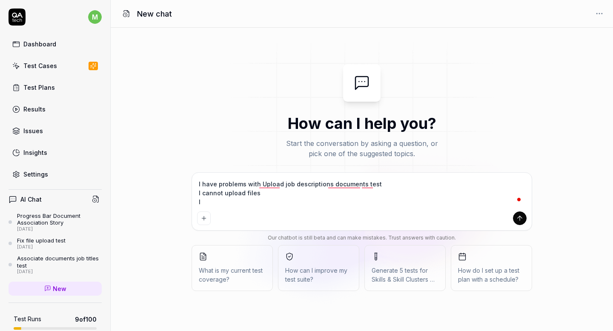
type textarea "*"
type textarea "I have problems with Upload job descriptions documents test I cannot upload fil…"
type textarea "*"
type textarea "I have problems with Upload job descriptions documents test I cannot upload fil…"
type textarea "*"
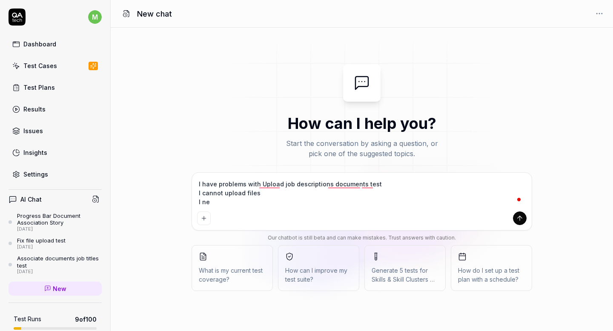
type textarea "I have problems with Upload job descriptions documents test I cannot upload fil…"
type textarea "*"
type textarea "I have problems with Upload job descriptions documents test I cannot upload fil…"
type textarea "*"
type textarea "I have problems with Upload job descriptions documents test I cannot upload fil…"
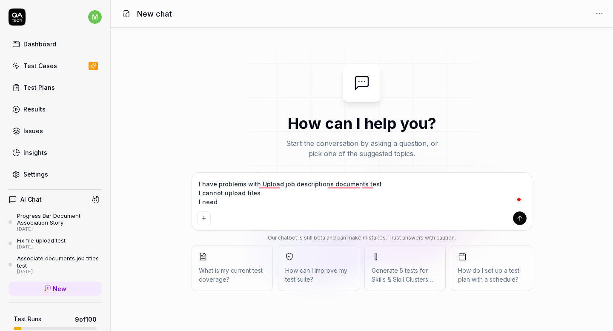
type textarea "*"
type textarea "I have problems with Upload job descriptions documents test I cannot upload fil…"
type textarea "*"
type textarea "I have problems with Upload job descriptions documents test I cannot upload fil…"
type textarea "*"
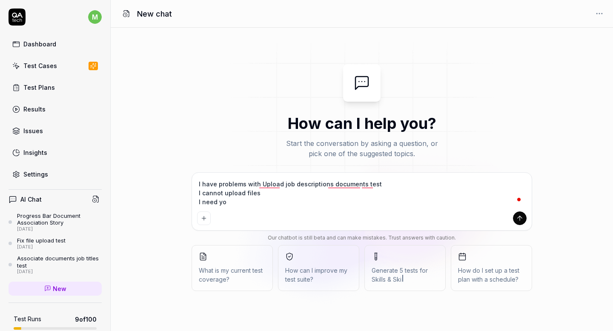
type textarea "I have problems with Upload job descriptions documents test I cannot upload fil…"
type textarea "*"
type textarea "I have problems with Upload job descriptions documents test I cannot upload fil…"
type textarea "*"
type textarea "I have problems with Upload job descriptions documents test I cannot upload fil…"
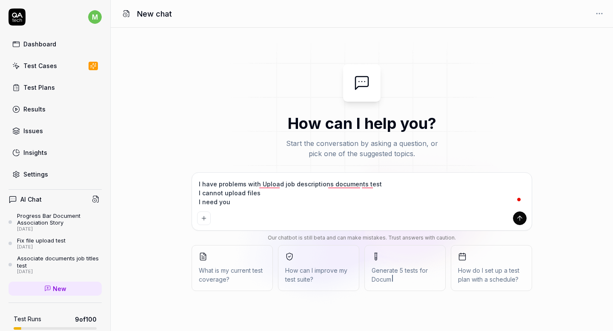
type textarea "*"
click at [280, 205] on textarea "I have problems with Upload job descriptions documents test I cannot upload fil…" at bounding box center [361, 193] width 329 height 30
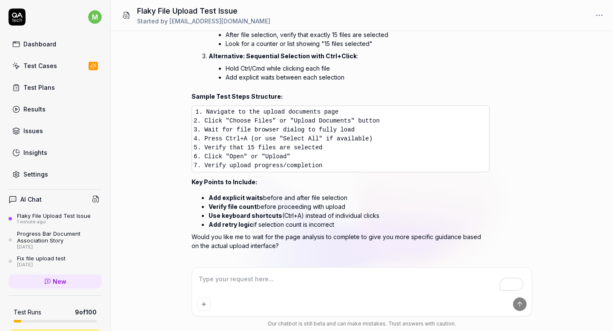
scroll to position [476, 0]
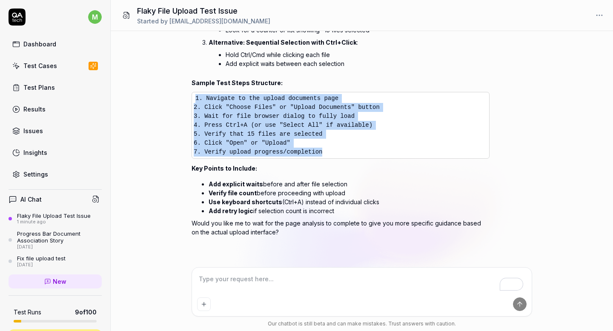
drag, startPoint x: 334, startPoint y: 151, endPoint x: 194, endPoint y: 99, distance: 148.7
click at [194, 99] on pre "1. Navigate to the upload documents page 2. Click "Choose Files" or "Upload Doc…" at bounding box center [340, 125] width 298 height 67
copy code "1. Navigate to the upload documents page 2. Click "Choose Files" or "Upload Doc…"
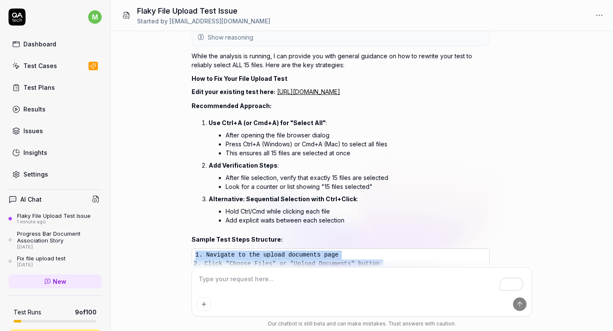
scroll to position [311, 0]
click at [288, 89] on link "https://app.qa.tech/dashboard/p/ontology-builder_fcbk/test-cases/a26c8d56-b06a-…" at bounding box center [308, 91] width 63 height 7
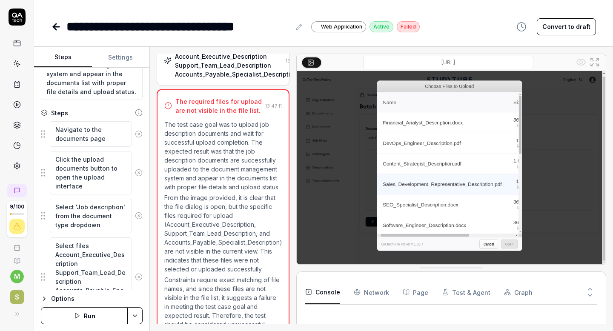
scroll to position [160, 0]
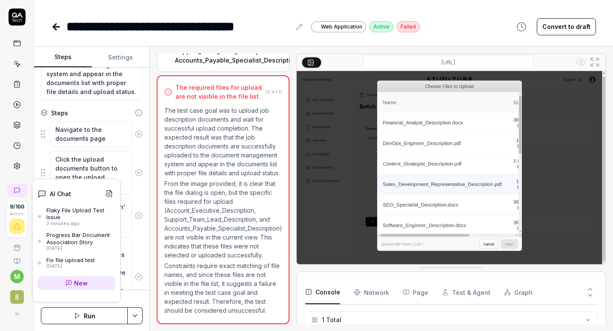
click at [64, 211] on div "Flaky File Upload Test Issue" at bounding box center [80, 214] width 69 height 14
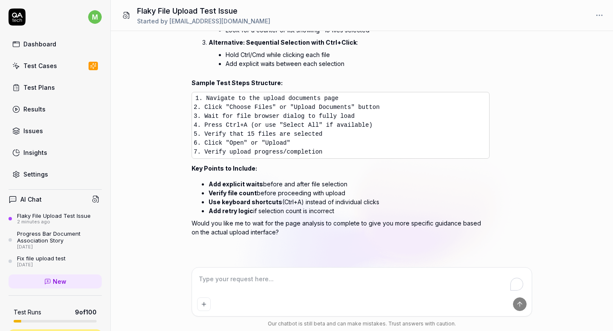
scroll to position [476, 0]
click at [243, 277] on textarea "To enrich screen reader interactions, please activate Accessibility in Grammarl…" at bounding box center [361, 283] width 329 height 21
type textarea "*"
type textarea "c"
type textarea "*"
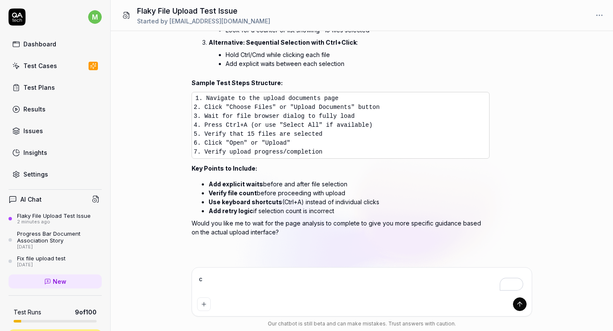
type textarea "cr"
type textarea "*"
type textarea "cre"
type textarea "*"
type textarea "crea"
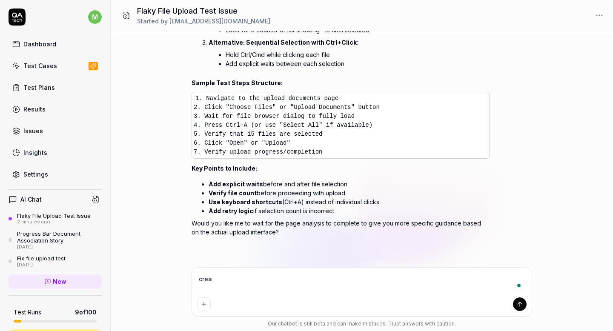
type textarea "*"
type textarea "creat"
type textarea "*"
type textarea "create"
type textarea "*"
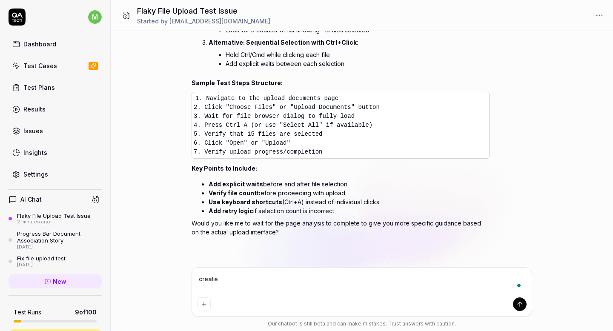
type textarea "create a"
type textarea "*"
type textarea "create a"
type textarea "*"
type textarea "create a n"
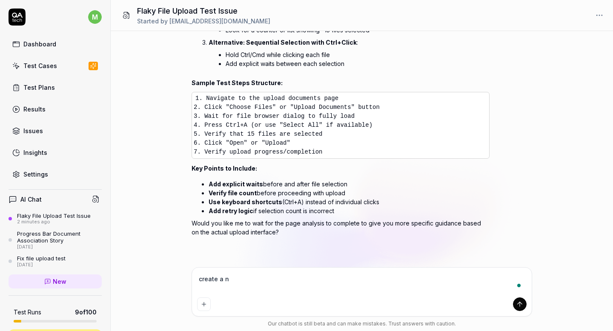
type textarea "*"
type textarea "create a ne"
type textarea "*"
type textarea "create a new"
type textarea "*"
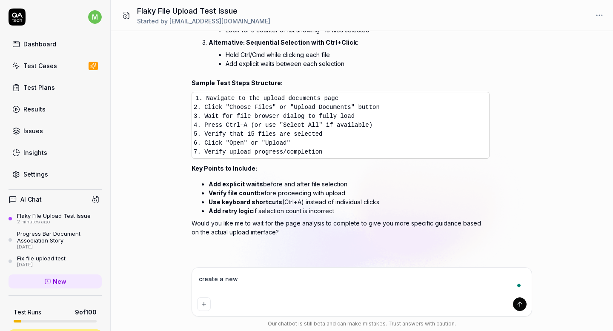
type textarea "create a new"
type textarea "*"
type textarea "create a new t"
type textarea "*"
type textarea "create a new te"
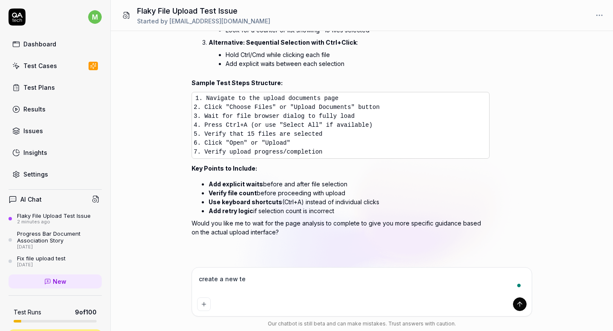
type textarea "*"
type textarea "create a new tes"
type textarea "*"
type textarea "create a new test"
type textarea "*"
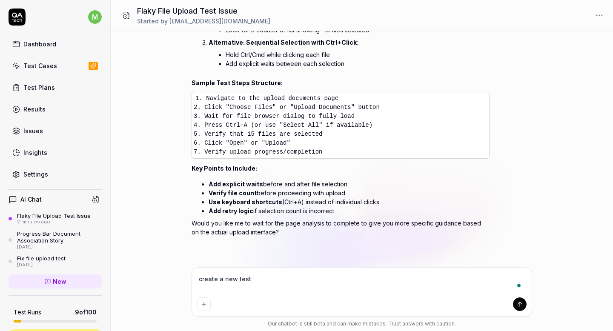
type textarea "create a new test"
type textarea "*"
type textarea "create a new test f"
type textarea "*"
type textarea "create a new test fo"
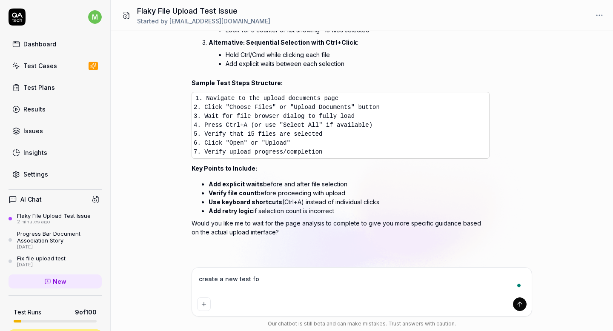
type textarea "*"
type textarea "create a new test for"
type textarea "*"
type textarea "create a new test for"
type textarea "*"
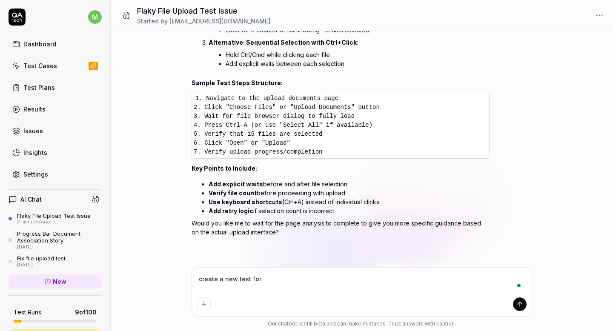
type textarea "create a new test for c"
type textarea "*"
type textarea "create a new test for ch"
type textarea "*"
type textarea "create a new test for che"
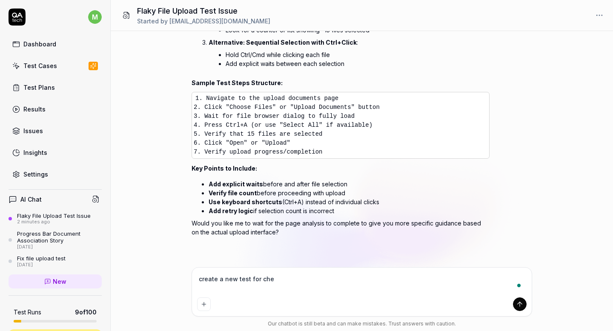
type textarea "*"
type textarea "create a new test for chec"
type textarea "*"
type textarea "create a new test for check"
type textarea "*"
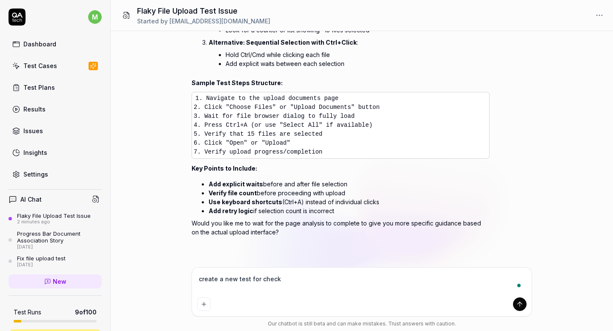
type textarea "create a new test for checki"
type textarea "*"
type textarea "create a new test for checkin"
type textarea "*"
type textarea "create a new test for checking"
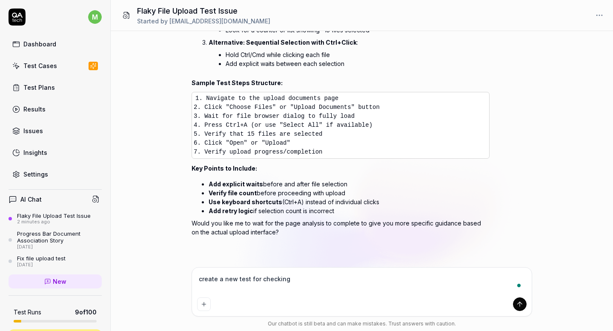
type textarea "*"
type textarea "create a new test for checking t"
type textarea "*"
type textarea "create a new test for checking th"
type textarea "*"
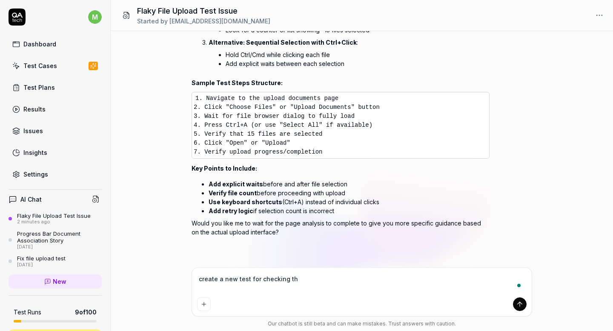
type textarea "create a new test for checking thi"
type textarea "*"
type textarea "create a new test for checking this"
type textarea "*"
type textarea "create a new test for checking this"
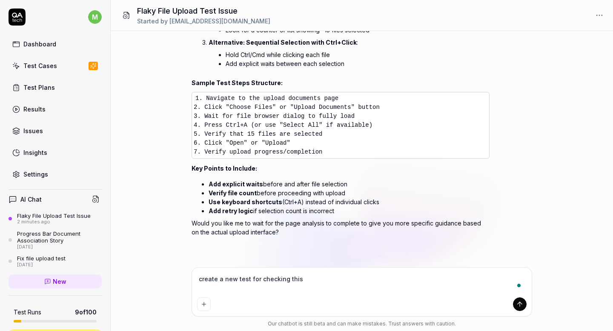
type textarea "*"
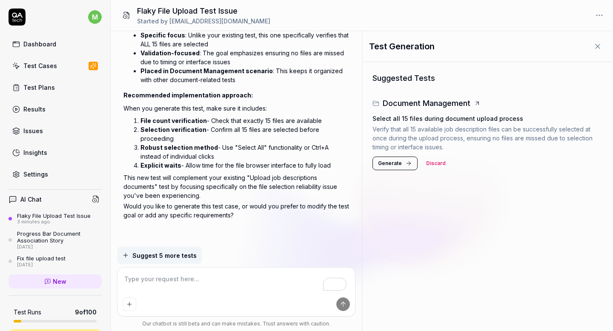
scroll to position [878, 0]
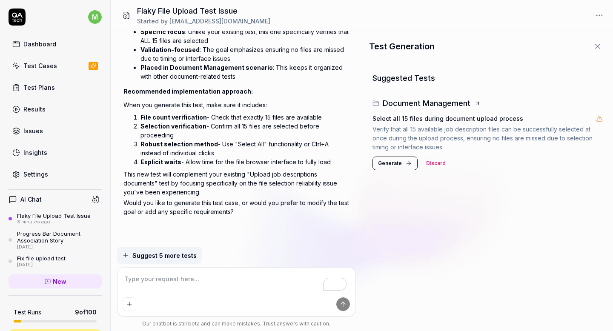
click at [399, 165] on span "Generate" at bounding box center [390, 164] width 24 height 8
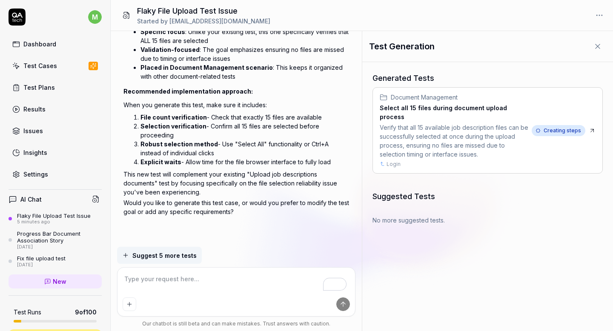
click at [531, 147] on div "Document Management Select all 15 files during document upload process Verify t…" at bounding box center [487, 131] width 229 height 86
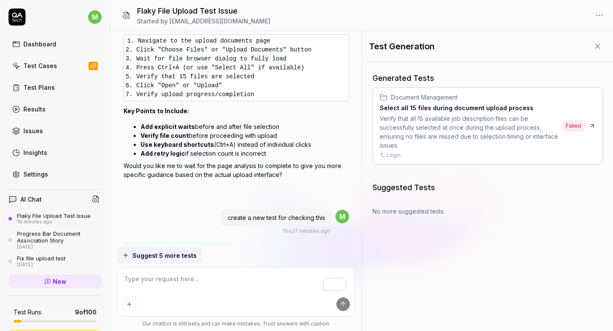
scroll to position [569, 0]
drag, startPoint x: 231, startPoint y: 155, endPoint x: 214, endPoint y: 152, distance: 17.2
click at [214, 150] on li "Use keyboard shortcuts (Ctrl+A) instead of individual clicks" at bounding box center [244, 145] width 208 height 9
copy li "Ctrl+A"
type textarea "*"
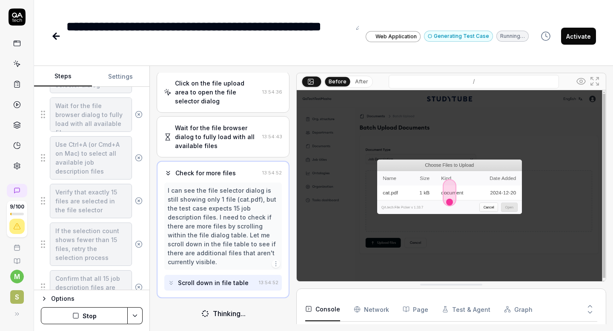
scroll to position [448, 0]
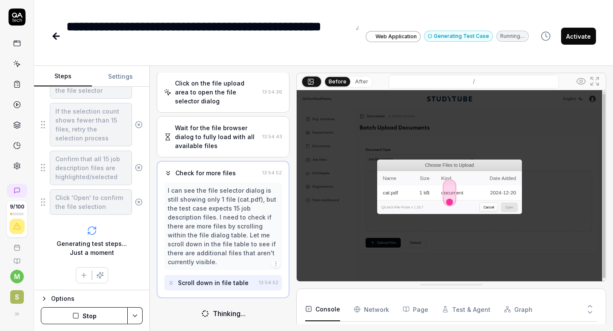
click at [119, 74] on button "Settings" at bounding box center [121, 76] width 58 height 20
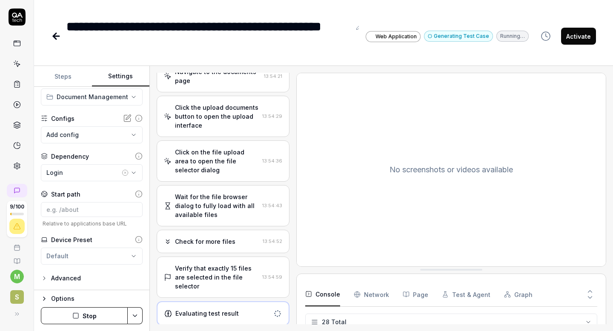
scroll to position [0, 0]
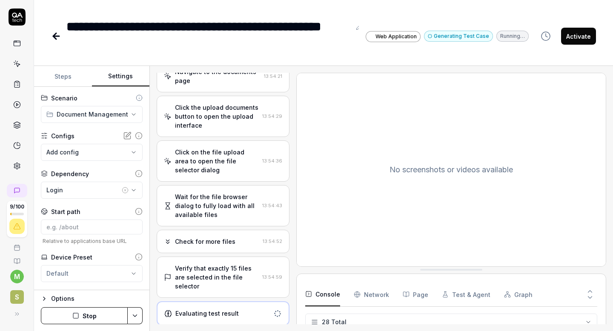
click at [86, 156] on body "**********" at bounding box center [306, 165] width 613 height 331
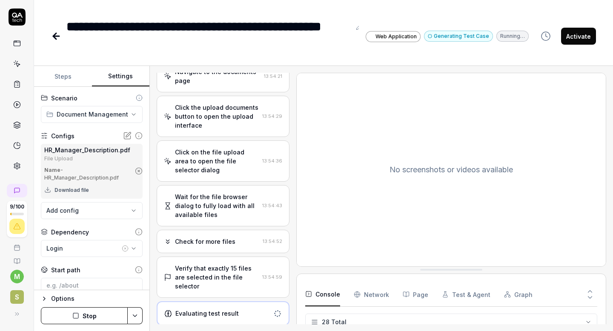
click at [83, 209] on body "**********" at bounding box center [306, 165] width 613 height 331
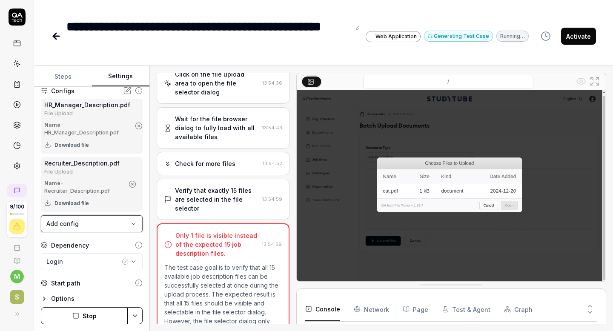
scroll to position [44, 0]
click at [83, 228] on body "**********" at bounding box center [306, 165] width 613 height 331
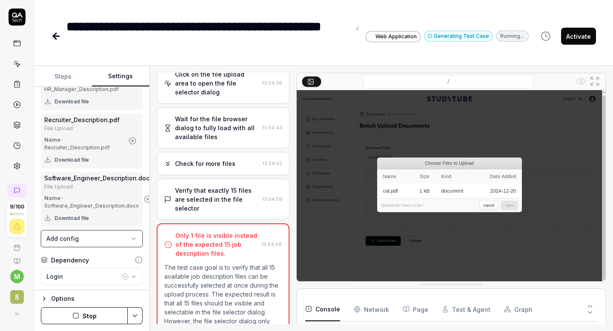
scroll to position [88, 0]
click at [88, 240] on body "**********" at bounding box center [306, 165] width 613 height 331
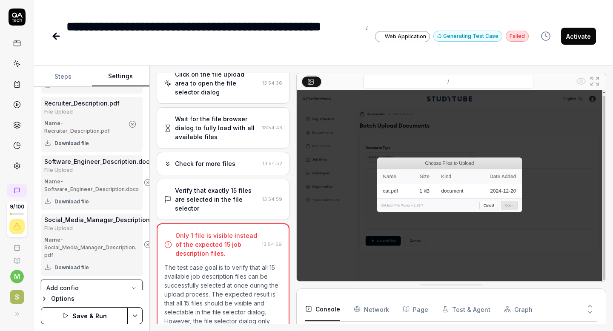
scroll to position [176, 0]
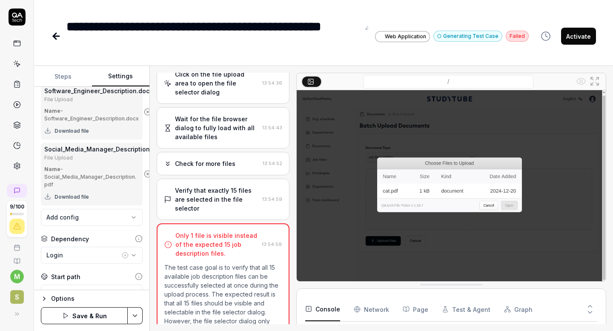
click at [80, 222] on body "**********" at bounding box center [306, 165] width 613 height 331
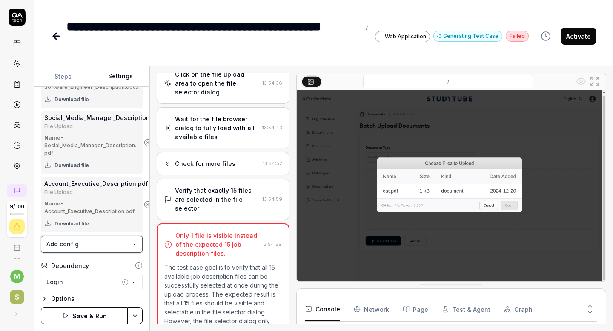
scroll to position [215, 0]
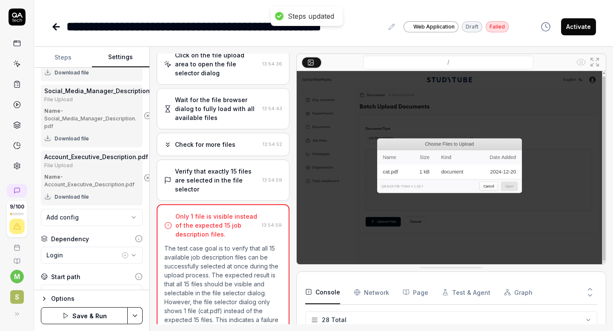
click at [82, 232] on div "**********" at bounding box center [91, 179] width 115 height 222
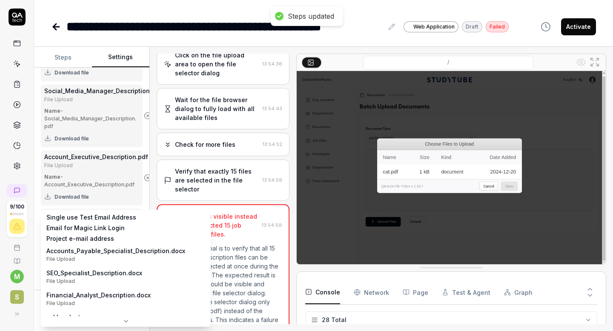
click at [82, 218] on body "**********" at bounding box center [306, 165] width 613 height 331
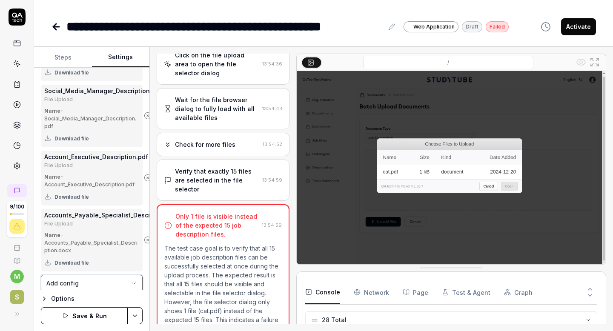
scroll to position [277, 0]
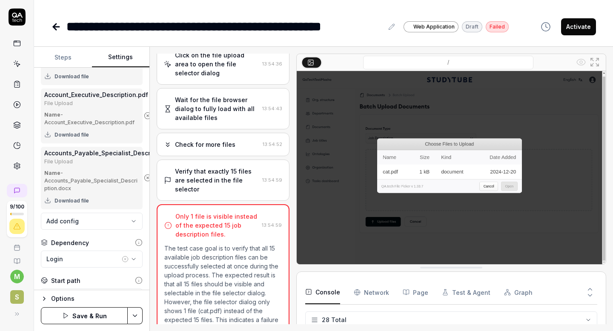
click at [81, 223] on body "**********" at bounding box center [306, 165] width 613 height 331
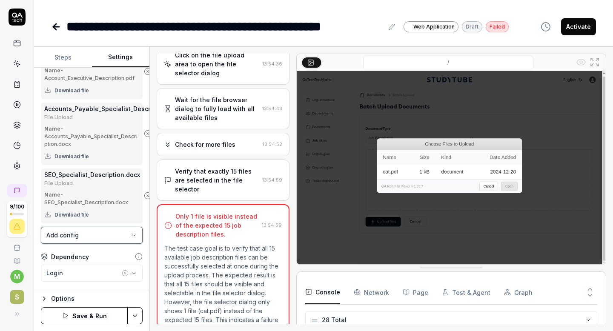
scroll to position [330, 0]
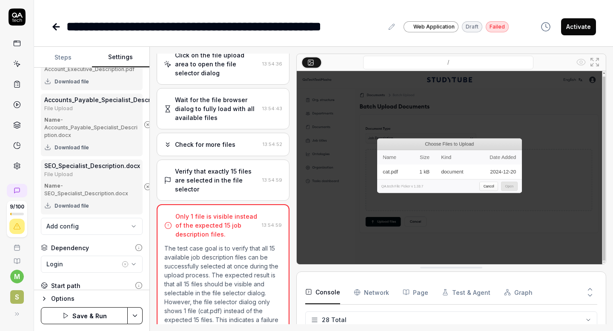
click at [83, 228] on body "**********" at bounding box center [306, 165] width 613 height 331
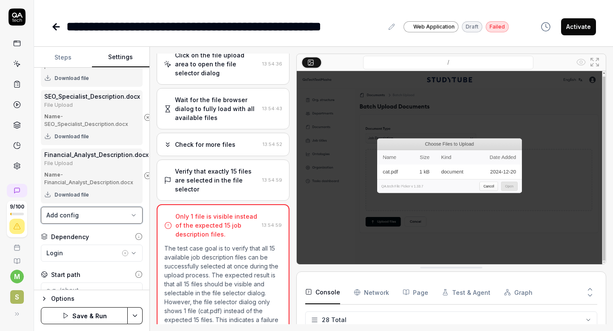
scroll to position [400, 0]
click at [94, 222] on body "**********" at bounding box center [306, 165] width 613 height 331
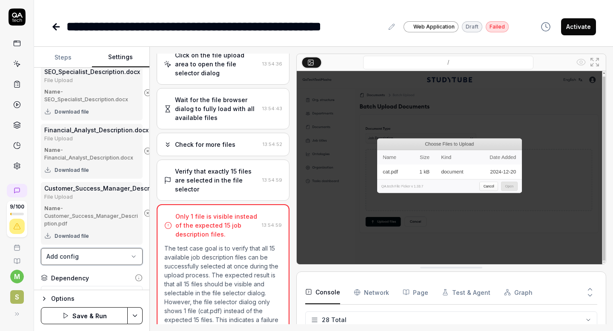
scroll to position [430, 0]
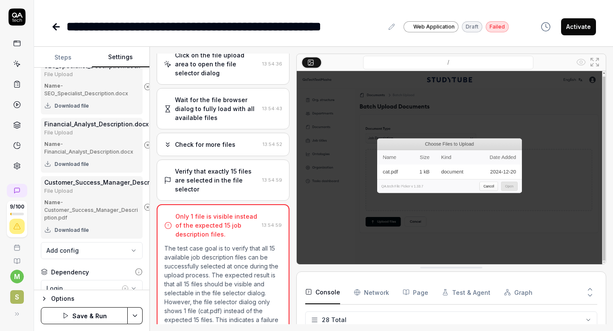
click at [83, 257] on body "**********" at bounding box center [306, 165] width 613 height 331
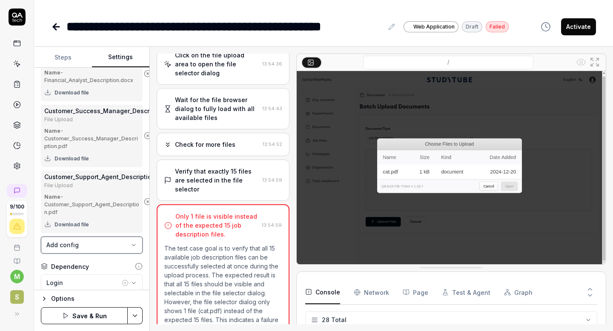
scroll to position [502, 0]
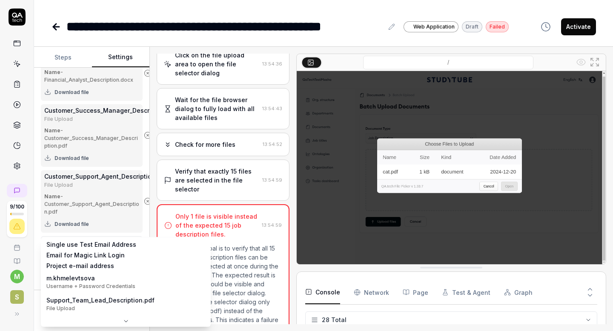
click at [91, 248] on body "**********" at bounding box center [306, 165] width 613 height 331
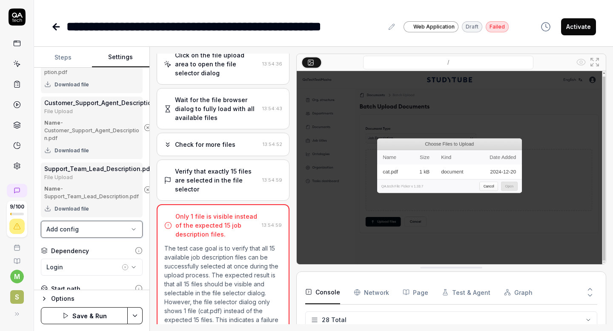
scroll to position [576, 0]
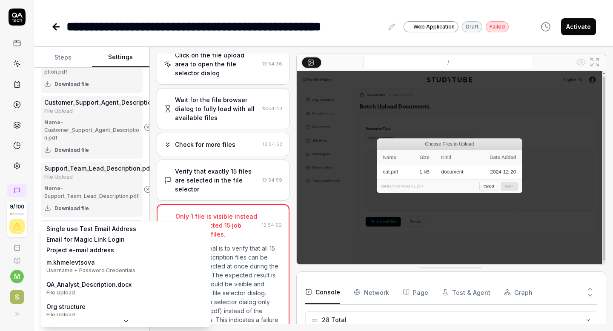
click at [77, 231] on body "**********" at bounding box center [306, 165] width 613 height 331
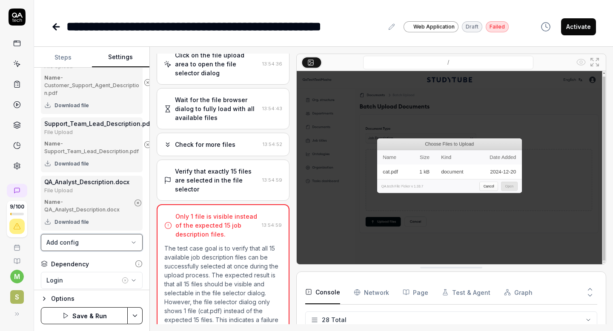
scroll to position [634, 0]
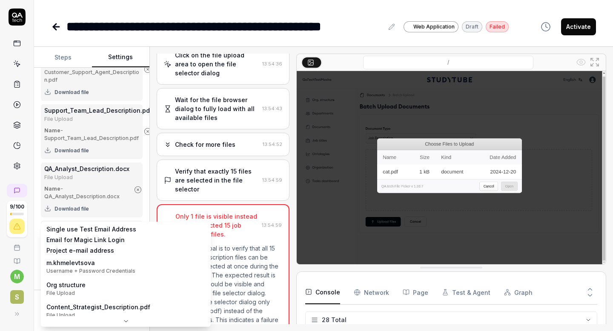
click at [85, 231] on body "**********" at bounding box center [306, 165] width 613 height 331
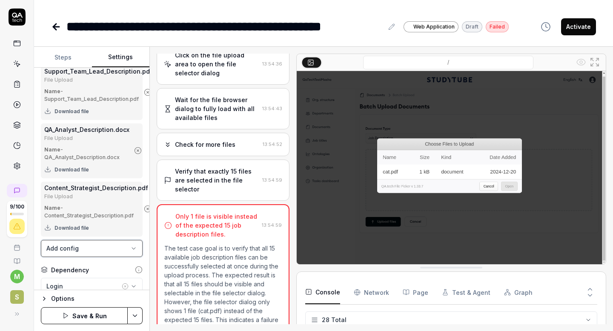
scroll to position [683, 0]
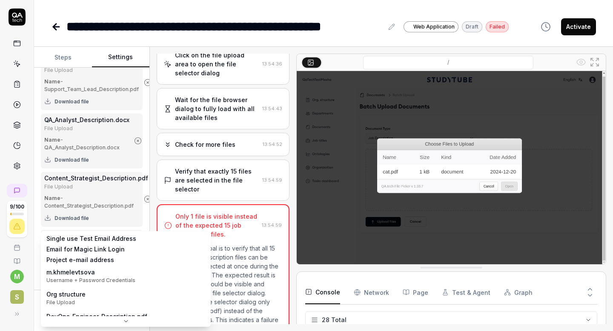
click at [79, 235] on body "**********" at bounding box center [306, 165] width 613 height 331
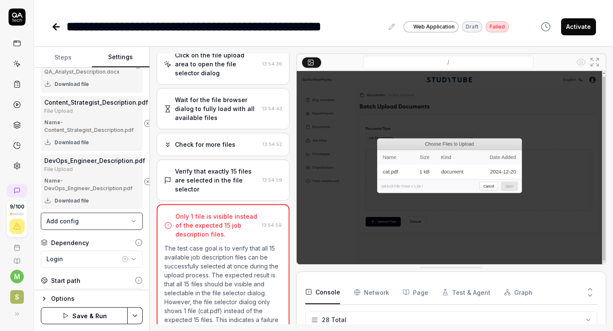
scroll to position [760, 0]
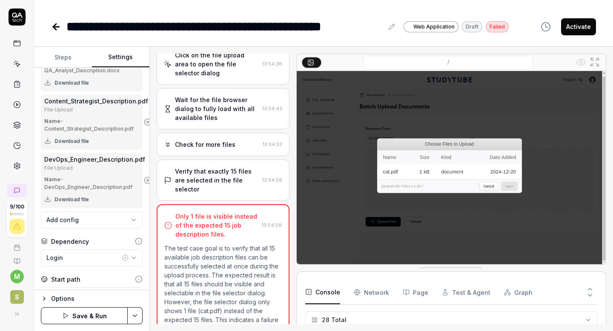
click at [77, 219] on body "**********" at bounding box center [306, 165] width 613 height 331
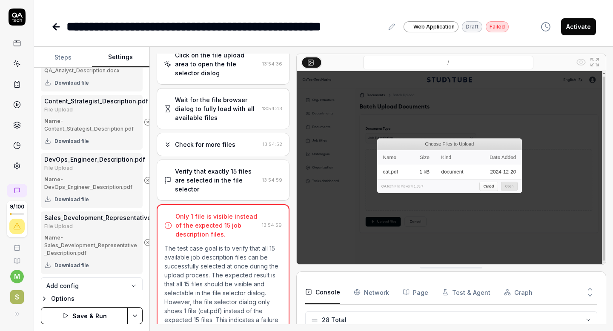
click at [136, 316] on html "**********" at bounding box center [306, 165] width 613 height 331
click at [109, 308] on html "**********" at bounding box center [306, 165] width 613 height 331
click at [101, 314] on button "Save & Run" at bounding box center [84, 315] width 87 height 17
click at [64, 60] on button "Steps" at bounding box center [63, 57] width 58 height 20
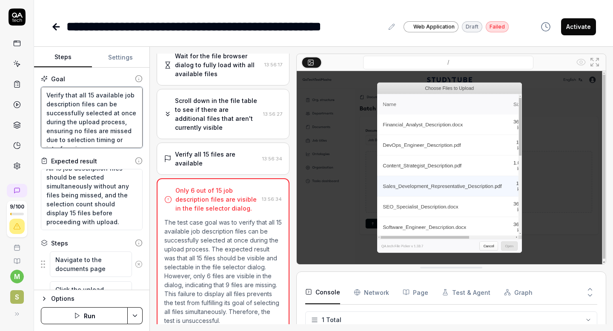
click at [96, 104] on textarea "Verify that all 15 available job description files can be successfully selected…" at bounding box center [92, 117] width 102 height 61
click at [108, 145] on textarea "Verify that all 15 available job description files can be successfully selected…" at bounding box center [92, 117] width 102 height 61
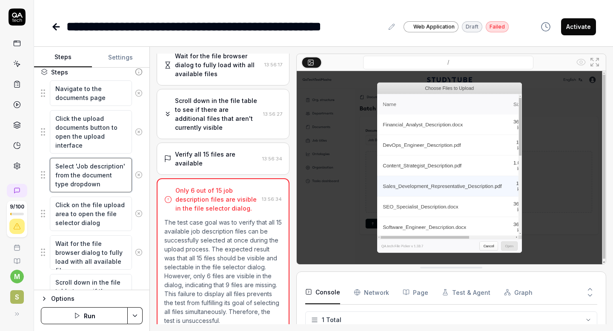
click at [102, 184] on textarea "Select 'Job description' from the document type dropdown" at bounding box center [91, 175] width 82 height 34
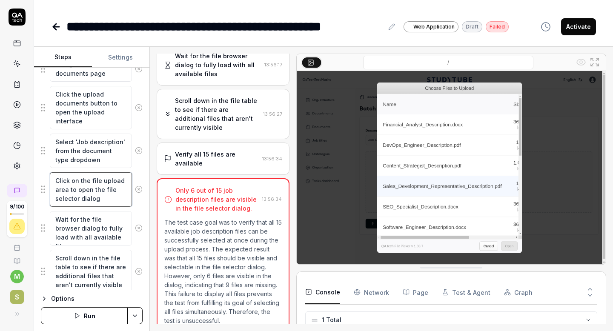
click at [106, 204] on textarea "Click on the file upload area to open the file selector dialog" at bounding box center [91, 189] width 82 height 34
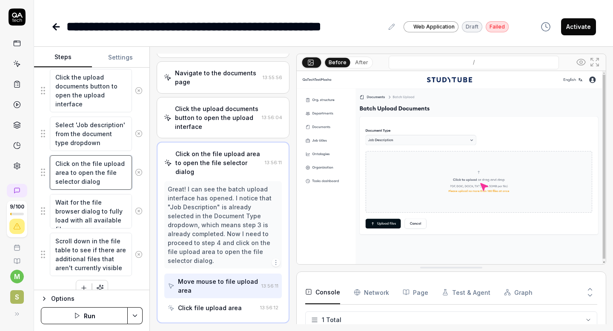
scroll to position [30, 0]
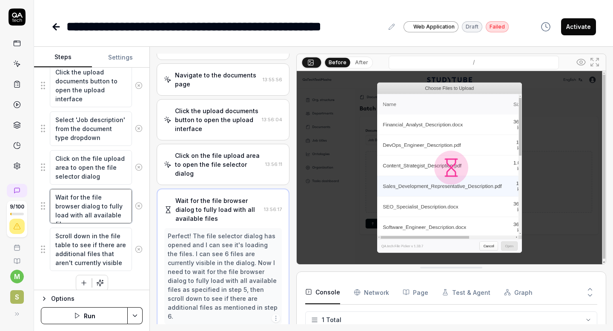
click at [110, 217] on textarea "Wait for the file browser dialog to fully load with all available files" at bounding box center [91, 206] width 82 height 34
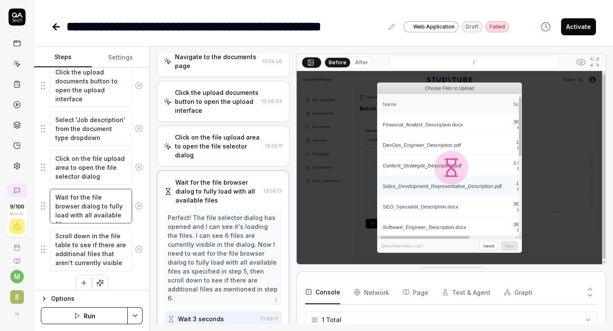
click at [73, 215] on textarea "Wait for the file browser dialog to fully load with all available files" at bounding box center [91, 206] width 82 height 34
type textarea "*"
type textarea "Wait for the file browser dialog to fully load with all 6 files"
type textarea "*"
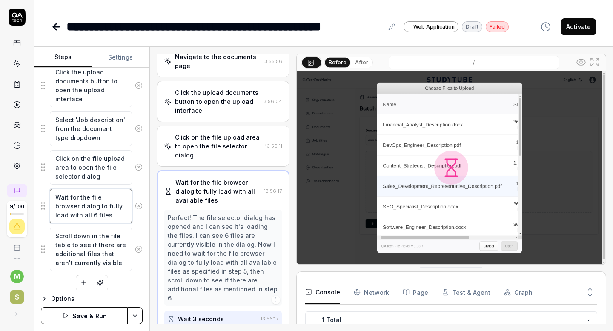
type textarea "Wait for the file browser dialog to fully load with all files"
drag, startPoint x: 91, startPoint y: 217, endPoint x: 109, endPoint y: 208, distance: 20.5
click at [109, 208] on textarea "Wait for the file browser dialog to fully load with all files" at bounding box center [91, 206] width 82 height 34
type textarea "*"
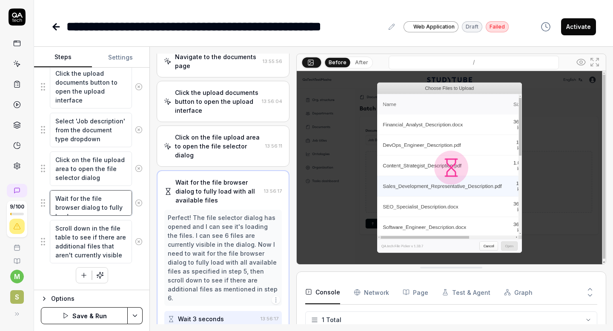
type textarea "Wait for the file browser dialog to fully load"
type textarea "*"
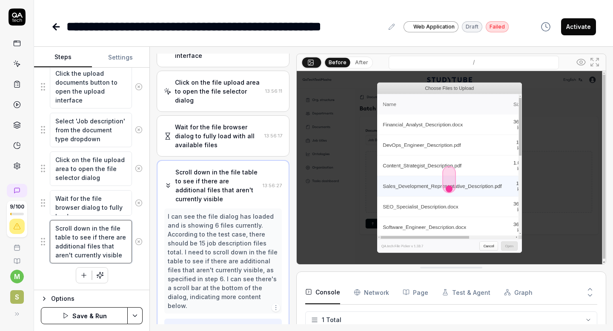
scroll to position [111, 0]
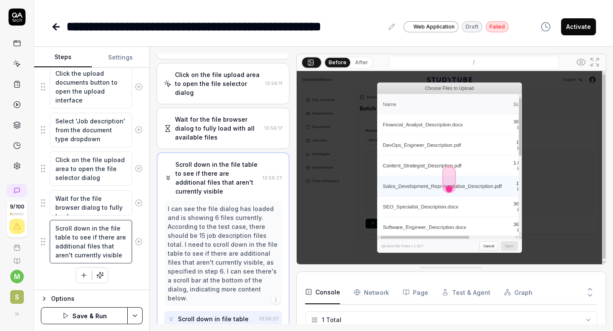
drag, startPoint x: 121, startPoint y: 257, endPoint x: 48, endPoint y: 225, distance: 79.4
click at [48, 225] on div "Scroll down in the file table to see if there are additional files that aren't …" at bounding box center [92, 241] width 102 height 44
type textarea "S"
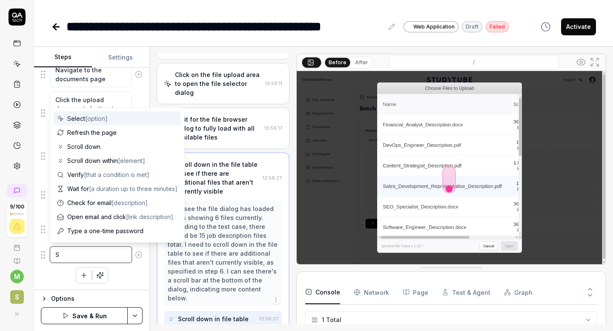
type textarea "*"
type textarea "Se"
type textarea "*"
type textarea "Sel"
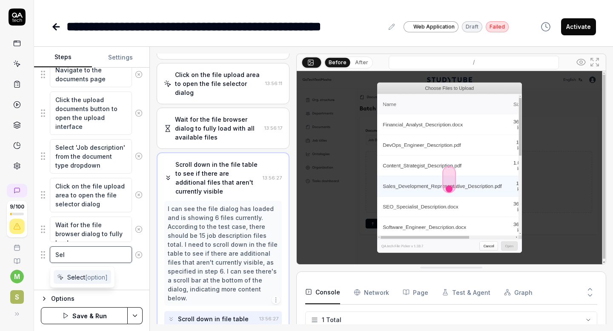
type textarea "*"
type textarea "Sele"
type textarea "*"
type textarea "Select"
type textarea "*"
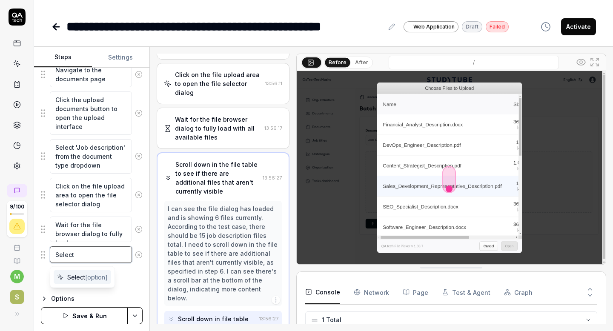
type textarea "Select"
type textarea "*"
type textarea "Select a"
type textarea "*"
type textarea "Select al"
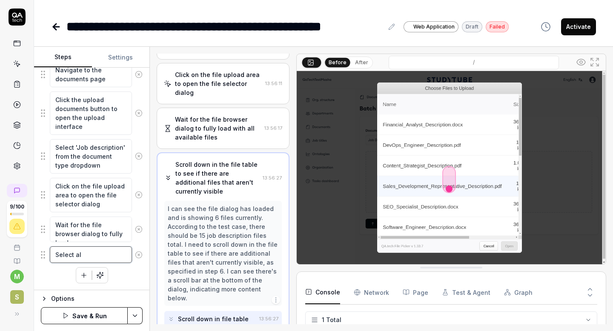
type textarea "*"
type textarea "Select all"
type textarea "*"
type textarea "Select all"
type textarea "*"
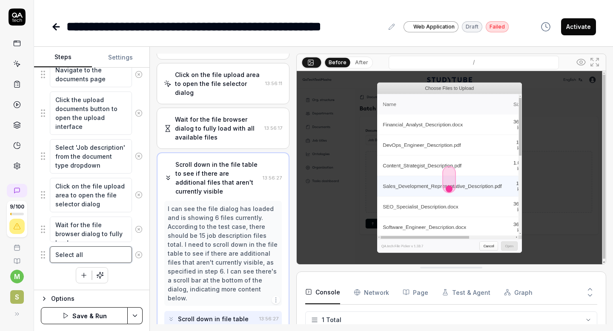
type textarea "Select all t"
type textarea "*"
type textarea "Select all th"
type textarea "*"
type textarea "Select all the"
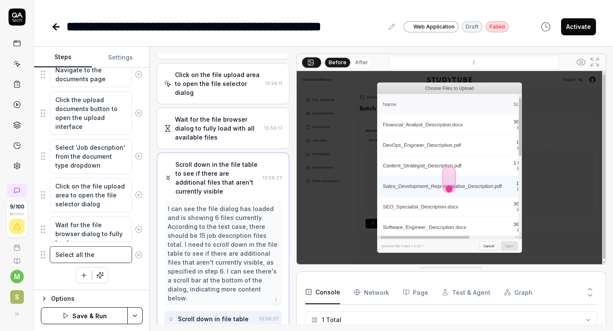
type textarea "*"
type textarea "Select all the"
type textarea "*"
type textarea "Select all the f"
type textarea "*"
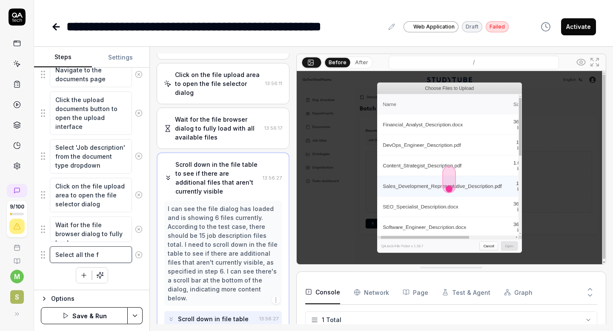
type textarea "Select all the fi"
type textarea "*"
type textarea "Select all the fil"
type textarea "*"
type textarea "Select all the file"
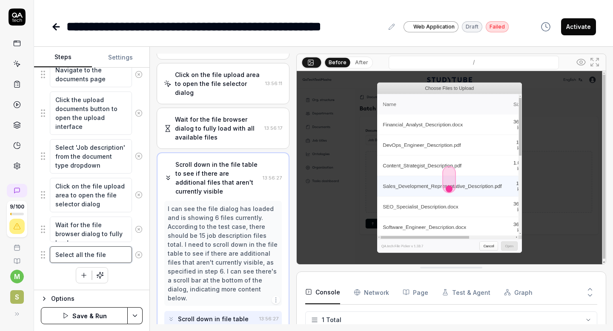
type textarea "*"
type textarea "Select all the fil"
type textarea "*"
type textarea "Select all the file"
type textarea "*"
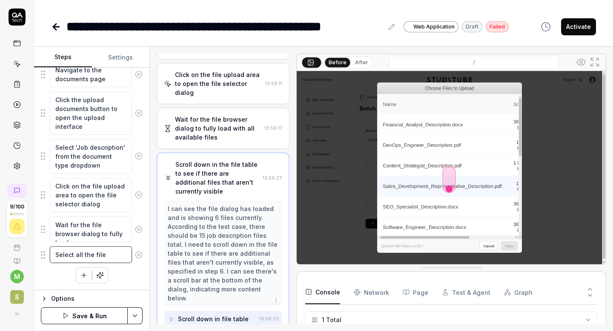
type textarea "Select all the files"
type textarea "*"
type textarea "Select all the files"
type textarea "*"
type textarea "Select all the files"
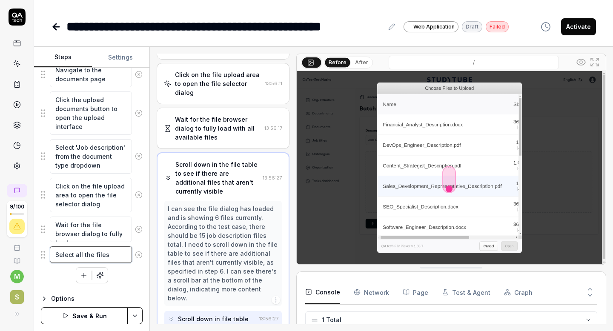
type textarea "*"
type textarea "Select all the files."
type textarea "*"
type textarea "Select all the files."
type textarea "*"
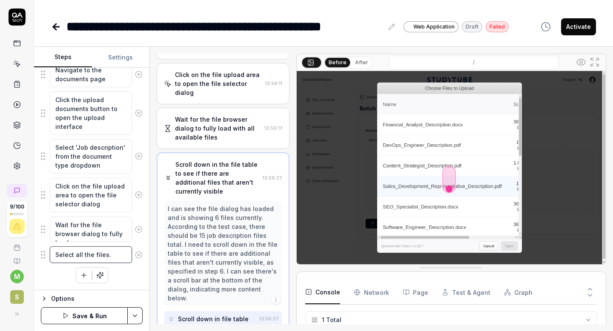
type textarea "Select all the files"
click at [113, 255] on textarea "Select all the files" at bounding box center [91, 254] width 82 height 17
type textarea "*"
type textarea "Select all the files"
paste textarea "Account_Executive_Description Support_Team_Lead_Description Accounts_Payable_Sp…"
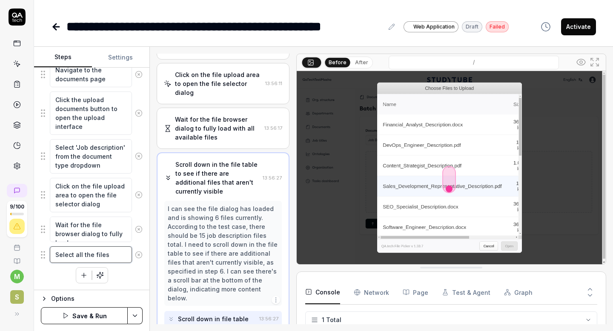
type textarea "*"
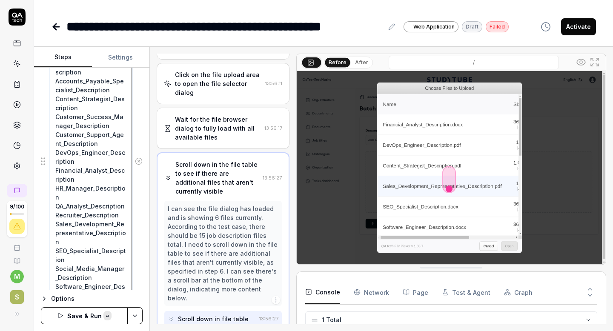
scroll to position [439, 0]
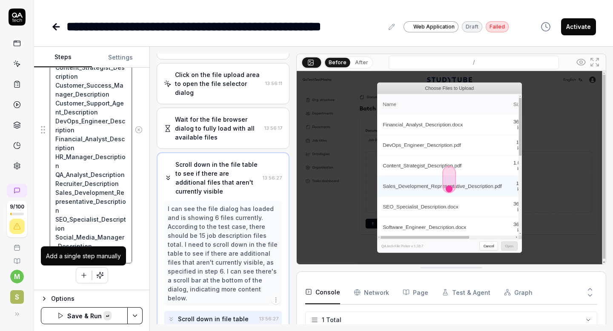
type textarea "Select all the files Account_Executive_Description Support_Team_Lead_Descriptio…"
click at [84, 276] on icon "button" at bounding box center [84, 275] width 8 height 8
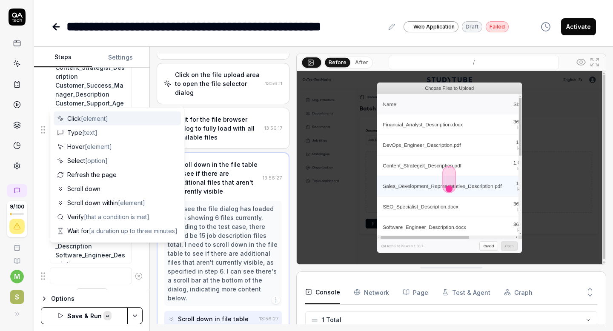
scroll to position [461, 0]
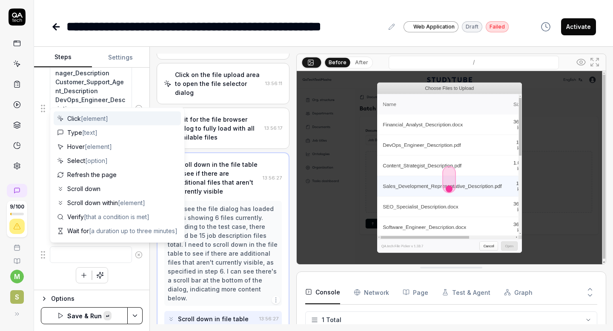
click at [78, 257] on textarea at bounding box center [91, 254] width 82 height 17
click at [45, 172] on div "Select all the files Account_Executive_Description Support_Team_Lead_Descriptio…" at bounding box center [92, 109] width 102 height 268
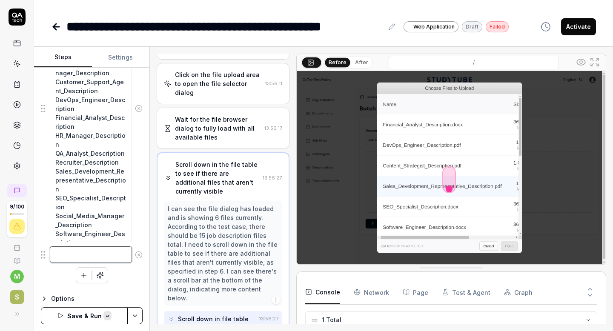
click at [58, 251] on textarea at bounding box center [91, 254] width 82 height 17
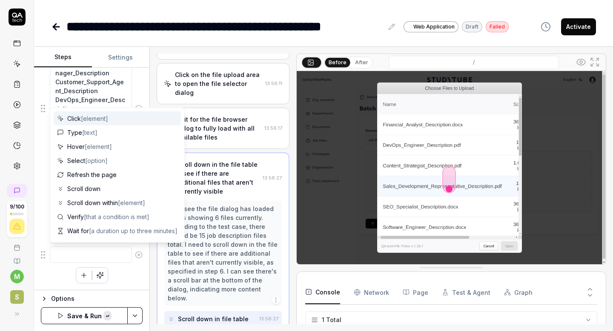
click at [80, 119] on span "Click [element]" at bounding box center [87, 118] width 41 height 9
type textarea "*"
type textarea "Click"
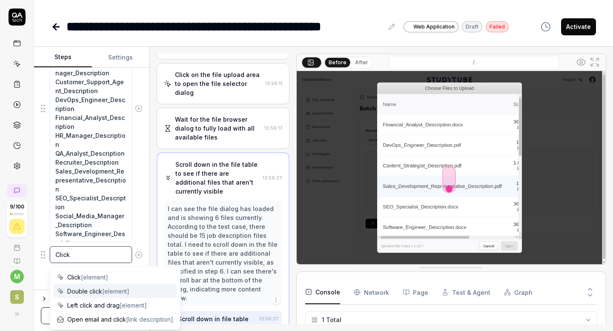
type textarea "*"
type textarea "Click o"
type textarea "*"
type textarea "Click on"
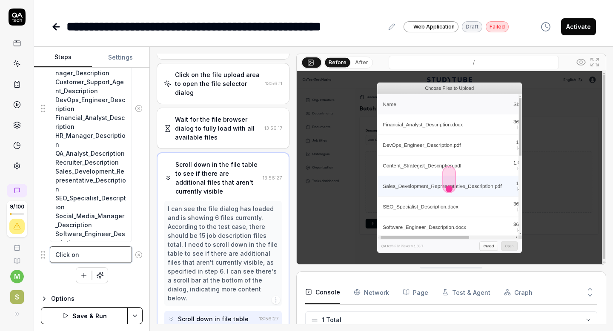
type textarea "*"
type textarea "Click on"
type textarea "*"
type textarea "Click on O"
type textarea "*"
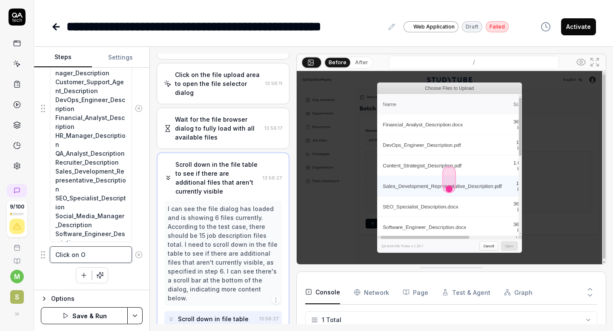
type textarea "Click on Op"
type textarea "*"
type textarea "Click on Ope"
type textarea "*"
type textarea "Click on Open"
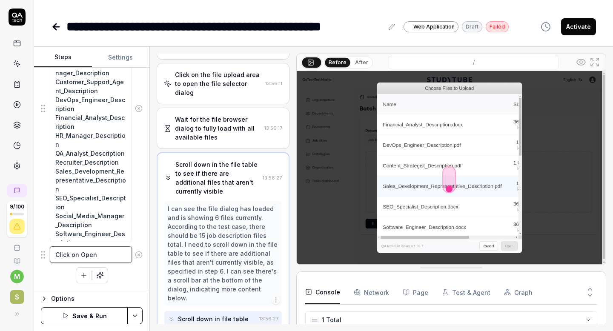
type textarea "*"
type textarea "Click on Open"
type textarea "*"
type textarea "Click on Open w"
type textarea "*"
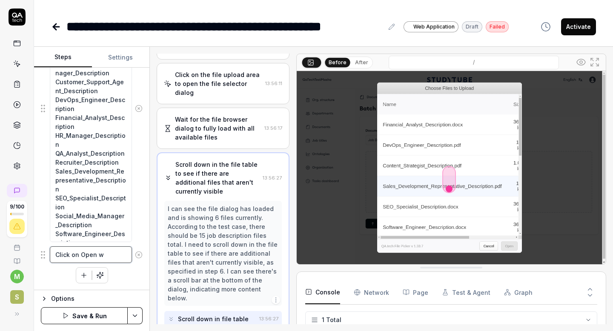
type textarea "Click on Open wh"
type textarea "*"
type textarea "Click on Open when"
type textarea "*"
type textarea "Click on Open when"
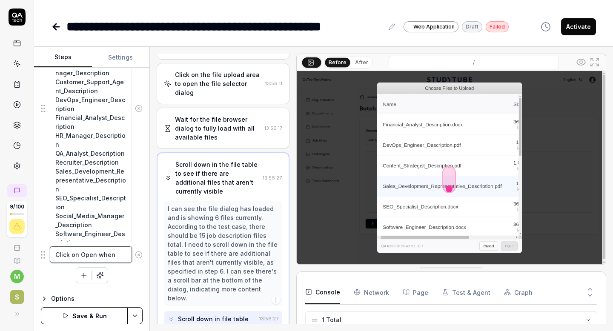
type textarea "*"
type textarea "Click on Open when al"
type textarea "*"
type textarea "Click on Open when all"
type textarea "*"
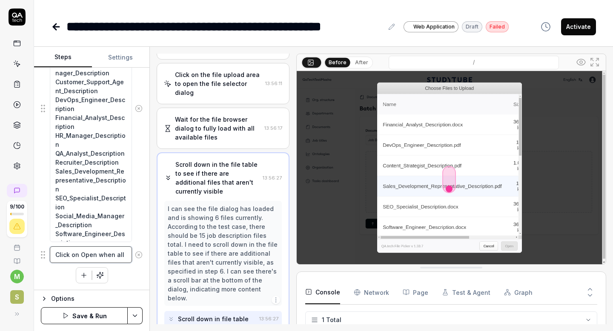
type textarea "Click on Open when all"
type textarea "*"
type textarea "Click on Open when all f"
type textarea "*"
type textarea "Click on Open when all fi"
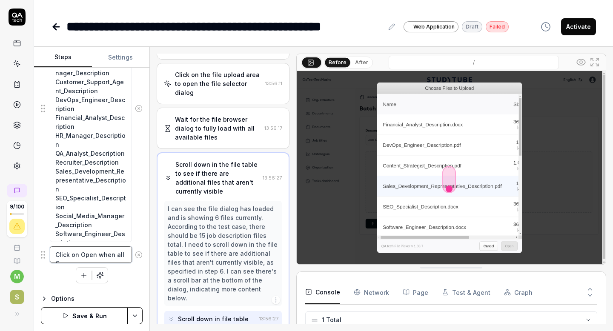
type textarea "*"
type textarea "Click on Open when all fil"
type textarea "*"
type textarea "Click on Open when all file"
type textarea "*"
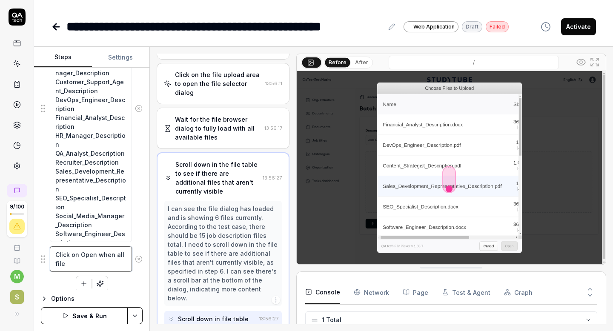
type textarea "Click on Open when all files"
type textarea "*"
type textarea "Click on Open when all files"
type textarea "*"
type textarea "Click on Open when all files a"
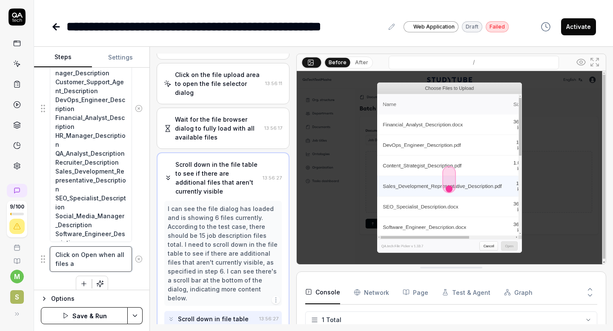
type textarea "*"
type textarea "Click on Open when all files ar"
type textarea "*"
type textarea "Click on Open when all files are"
type textarea "*"
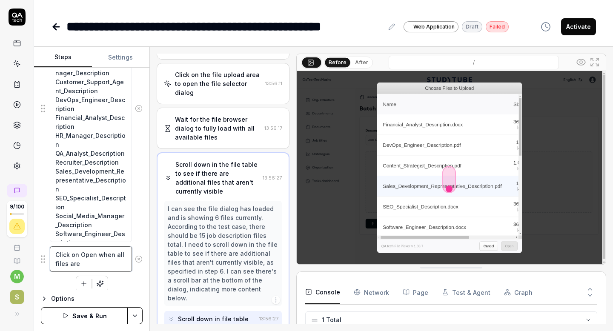
type textarea "Click on Open when all files are s"
type textarea "*"
type textarea "Click on Open when all files are se"
type textarea "*"
type textarea "Click on Open when all files are sel"
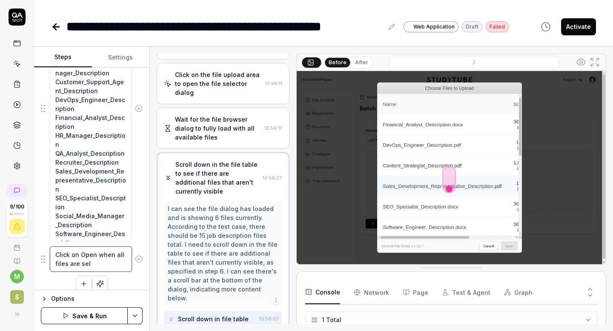
type textarea "*"
type textarea "Click on Open when all files are sele"
type textarea "*"
type textarea "Click on Open when all files are selec"
type textarea "*"
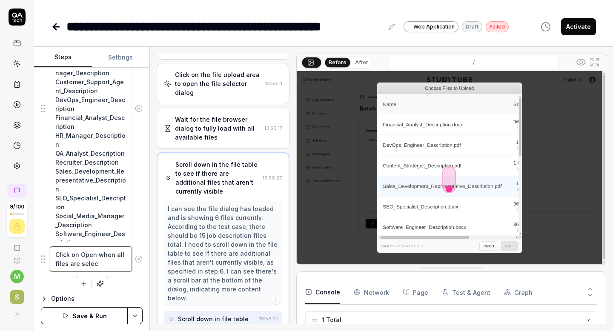
type textarea "Click on Open when all files are select"
type textarea "*"
type textarea "Click on Open when all files are selecte"
type textarea "*"
type textarea "Click on Open when all files are selected"
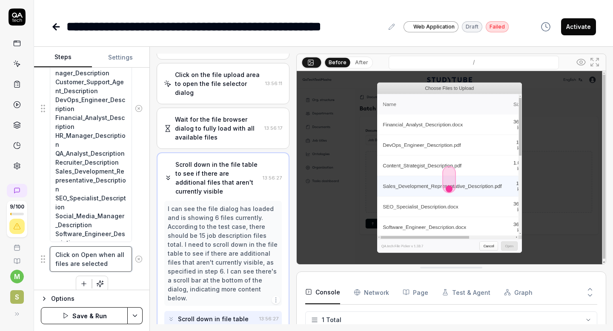
type textarea "*"
type textarea "Click on Open when all files are selected"
type textarea "*"
type textarea "Click on Open when all files are selected ("
type textarea "*"
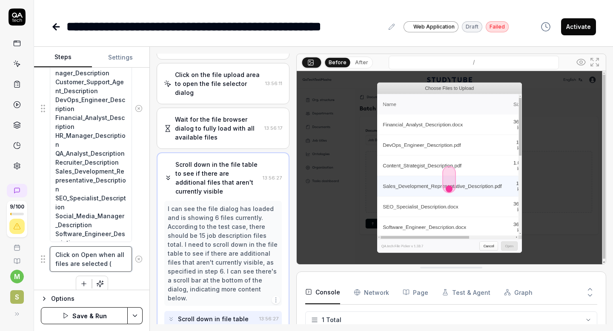
type textarea "Click on Open when all files are selected ()"
type textarea "*"
type textarea "Click on Open when all files are selected (b)"
type textarea "*"
type textarea "Click on Open when all files are selected (ba)"
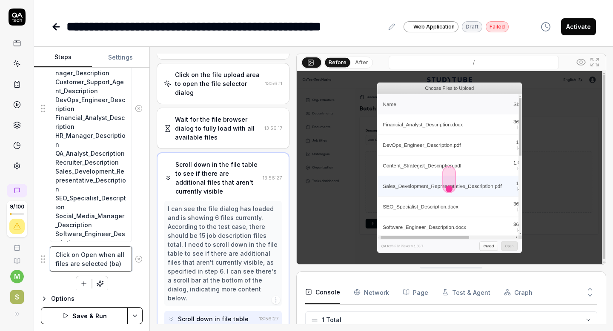
type textarea "*"
type textarea "Click on Open when all files are selected (bac)"
type textarea "*"
type textarea "Click on Open when all files are selected (back)"
type textarea "*"
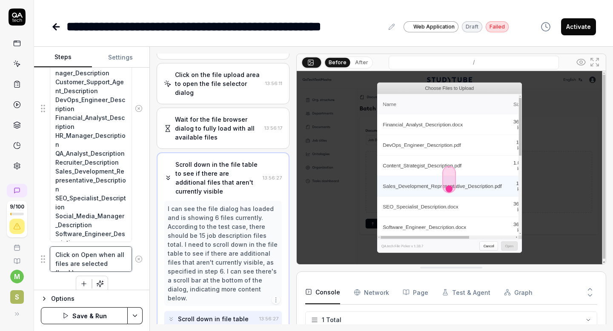
type textarea "Click on Open when all files are selected (backg)"
type textarea "*"
type textarea "Click on Open when all files are selected (backgr)"
type textarea "*"
type textarea "Click on Open when all files are selected (backgro)"
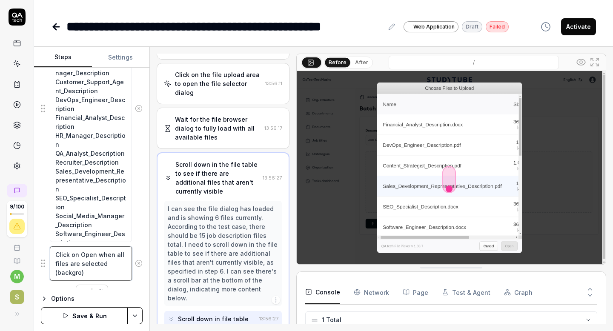
type textarea "*"
type textarea "Click on Open when all files are selected (backgrou)"
type textarea "*"
type textarea "Click on Open when all files are selected (backgroun)"
type textarea "*"
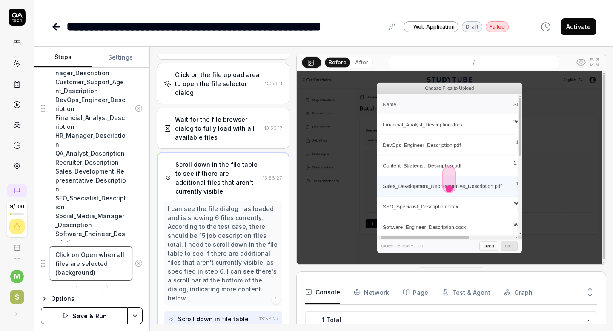
type textarea "Click on Open when all files are selected (background )"
type textarea "*"
type textarea "Click on Open when all files are selected (background i)"
type textarea "*"
type textarea "Click on Open when all files are selected (background is )"
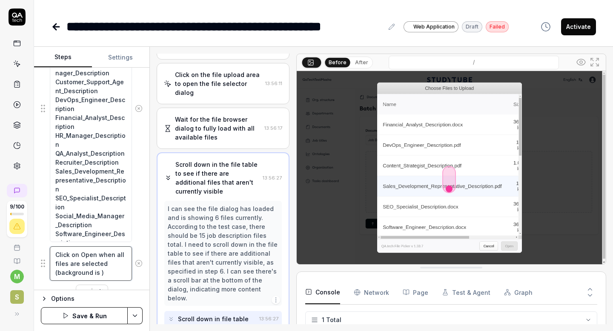
type textarea "*"
type textarea "Click on Open when all files are selected (background is b)"
type textarea "*"
type textarea "Click on Open when all files are selected (background is bl)"
type textarea "*"
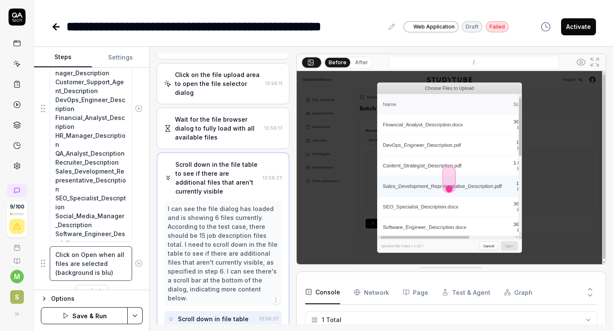
type textarea "Click on Open when all files are selected (background is blue)"
type textarea "*"
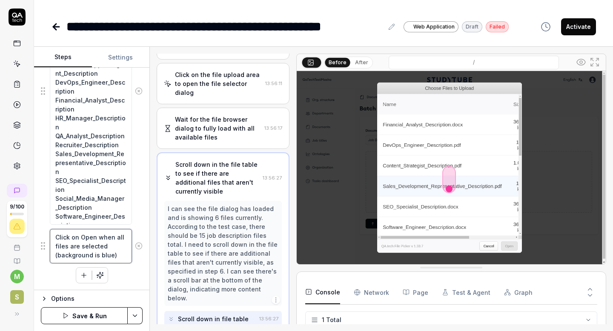
type textarea "Click on Open when all files are selected (background is blue)"
click at [117, 269] on div "Navigate to the documents page Click the upload documents button to open the up…" at bounding box center [92, 28] width 102 height 510
click at [83, 277] on icon "button" at bounding box center [84, 275] width 8 height 8
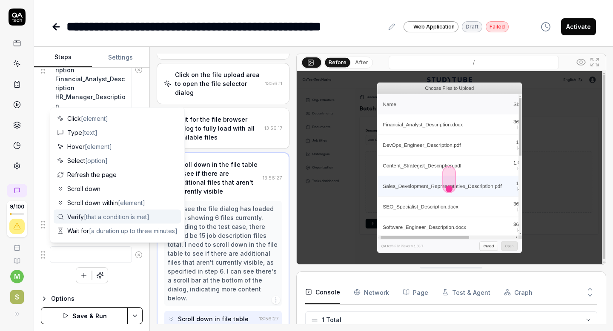
click at [84, 216] on span "Verify [that a condition is met]" at bounding box center [108, 216] width 82 height 9
type textarea "*"
type textarea "Verify"
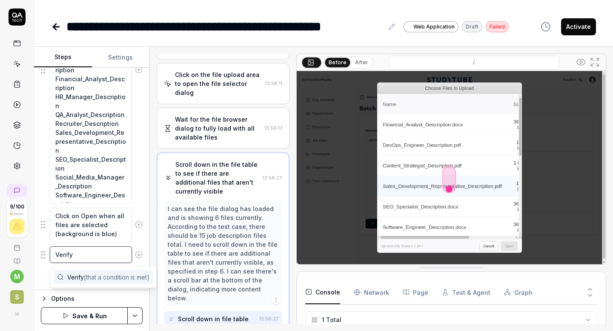
type textarea "*"
type textarea "Verify t"
type textarea "*"
type textarea "Verify tha"
type textarea "*"
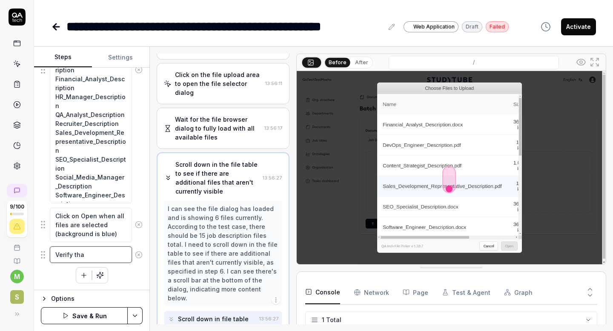
type textarea "Verify that"
type textarea "*"
type textarea "Verify that"
type textarea "*"
type textarea "Verify that a"
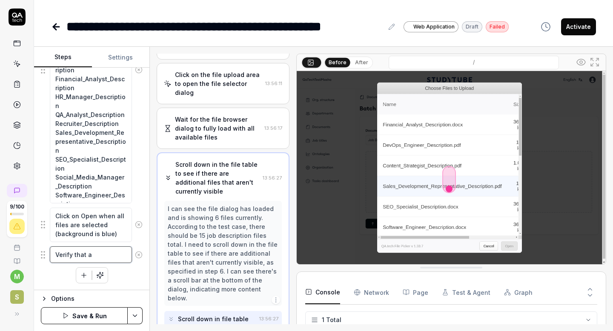
type textarea "*"
type textarea "Verify that al"
type textarea "*"
type textarea "Verify that all"
type textarea "*"
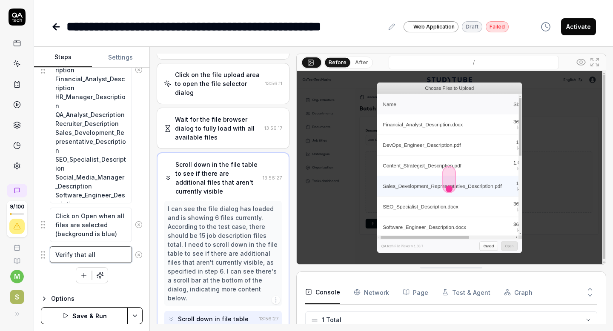
type textarea "Verify that all"
type textarea "*"
type textarea "Verify that all f"
type textarea "*"
type textarea "Verify that all fi"
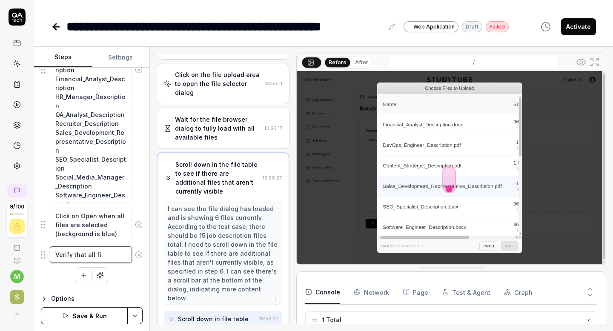
type textarea "*"
type textarea "Verify that all file"
type textarea "*"
type textarea "Verify that all files"
type textarea "*"
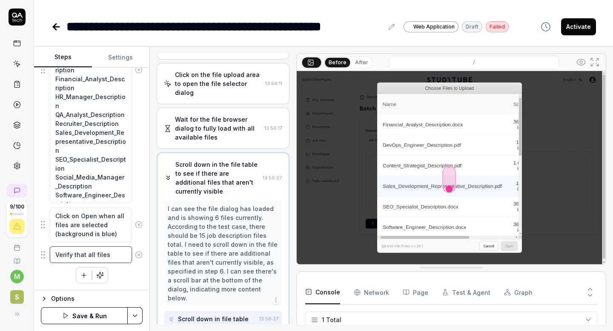
type textarea "Verify that all files"
paste textarea "Account_Executive_Description Support_Team_Lead_Description Accounts_Payable_Sp…"
type textarea "*"
type textarea "Verify that all files Account_Executive_Description Support_Team_Lead_Descripti…"
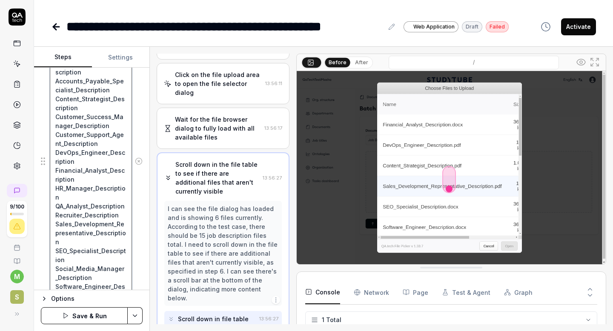
type textarea "*"
type textarea "Verify that all files Account_Executive_Description Support_Team_Lead_Descripti…"
type textarea "*"
type textarea "Verify that all files Account_Executive_Description Support_Team_Lead_Descripti…"
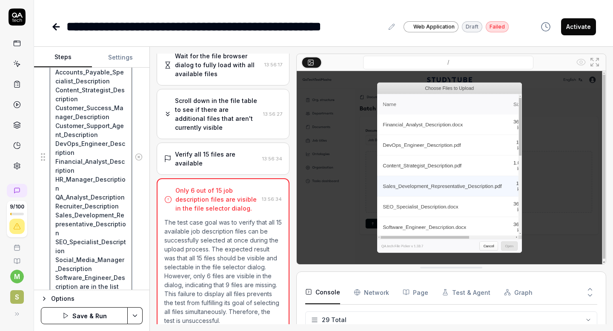
scroll to position [758, 0]
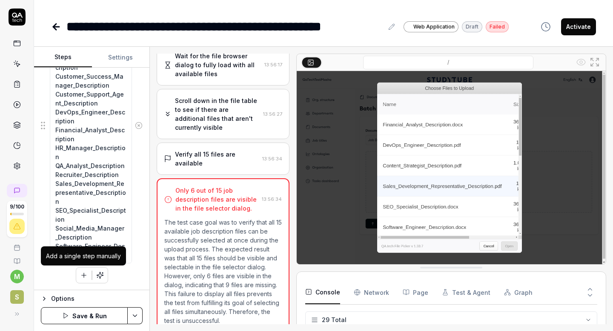
click at [83, 275] on icon "button" at bounding box center [83, 275] width 5 height 0
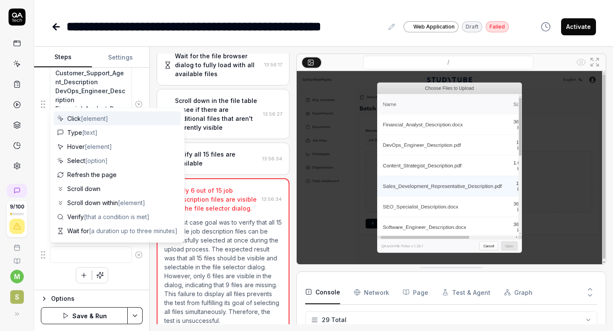
click at [80, 254] on textarea at bounding box center [91, 254] width 82 height 17
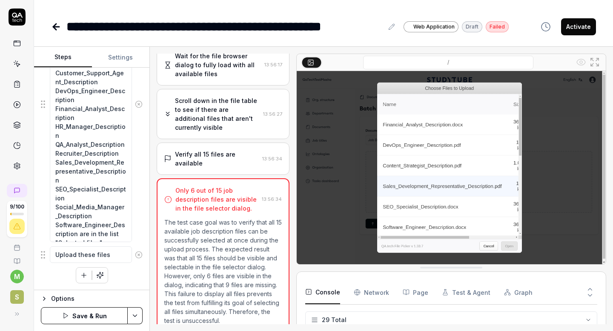
click at [82, 273] on icon "button" at bounding box center [84, 275] width 8 height 8
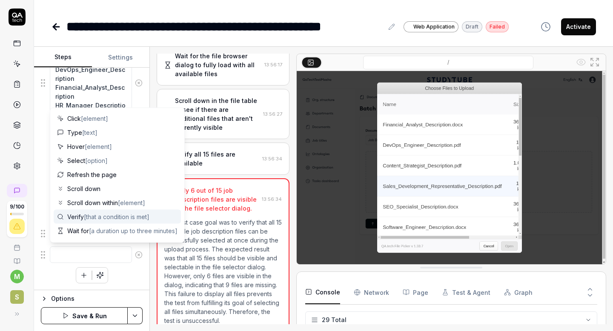
click at [91, 220] on span "Verify [that a condition is met]" at bounding box center [108, 216] width 82 height 9
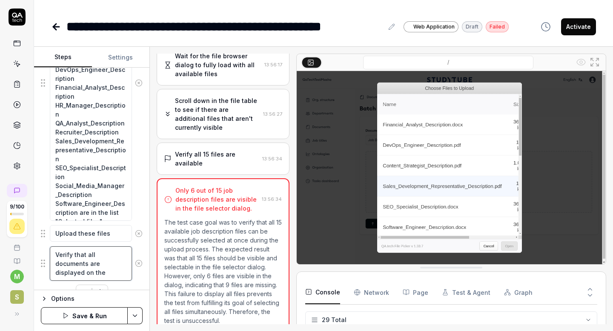
click at [72, 255] on textarea "Verify that all documents are displayed on the" at bounding box center [91, 263] width 82 height 34
paste textarea "Successfully uploaded 1 document(s)"
click at [86, 274] on textarea "Verify the confirmation message "Successfully uploaded 1 document(s)" that all …" at bounding box center [91, 276] width 82 height 61
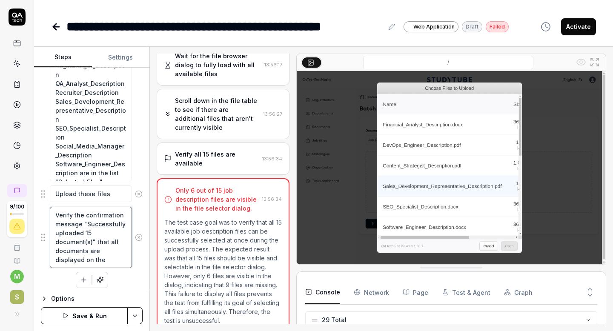
scroll to position [841, 0]
click at [112, 257] on textarea "Verify the confirmation message "Successfully uploaded 15 document(s)" that all…" at bounding box center [91, 236] width 82 height 61
click at [111, 315] on button "Save & Run" at bounding box center [84, 315] width 87 height 17
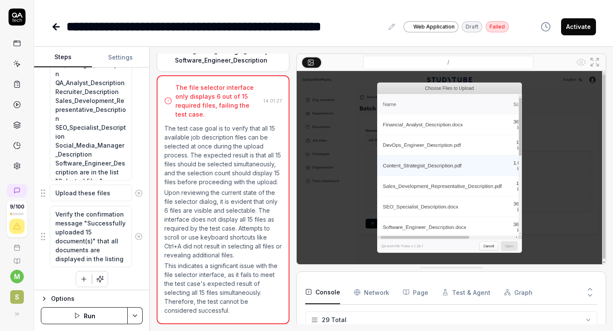
scroll to position [536, 0]
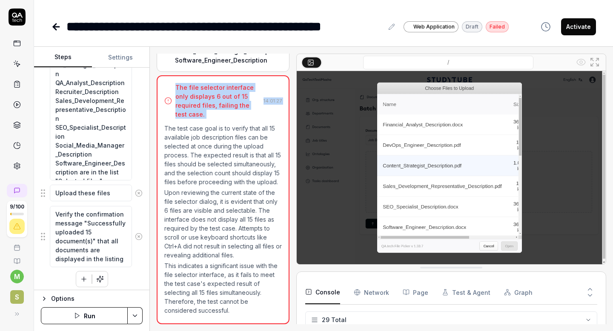
drag, startPoint x: 198, startPoint y: 119, endPoint x: 171, endPoint y: 86, distance: 42.1
click at [171, 86] on div "The file selector interface only displays 6 out of 15 required files, failing t…" at bounding box center [223, 199] width 133 height 249
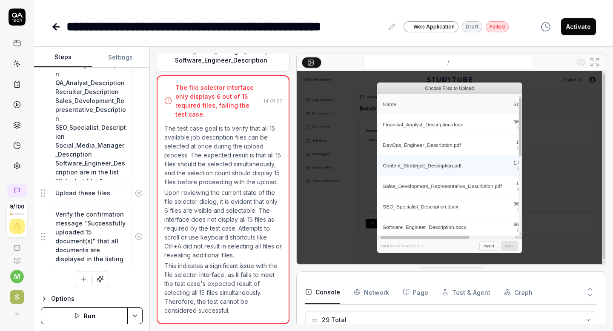
click at [171, 86] on div "The file selector interface only displays 6 out of 15 required files, failing t…" at bounding box center [212, 101] width 96 height 36
drag, startPoint x: 174, startPoint y: 86, endPoint x: 194, endPoint y: 112, distance: 33.1
click at [194, 112] on div "The file selector interface only displays 6 out of 15 required files, failing t…" at bounding box center [212, 101] width 96 height 36
click at [194, 112] on div "The file selector interface only displays 6 out of 15 required files, failing t…" at bounding box center [217, 101] width 85 height 36
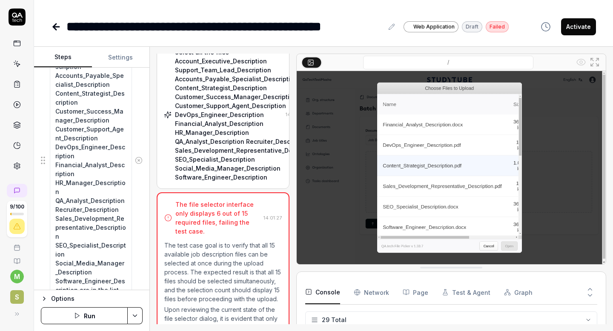
scroll to position [742, 0]
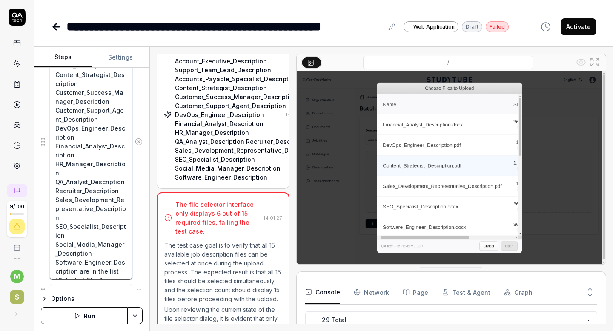
click at [108, 273] on textarea "Verify that all files Account_Executive_Description Support_Team_Lead_Descripti…" at bounding box center [91, 142] width 82 height 276
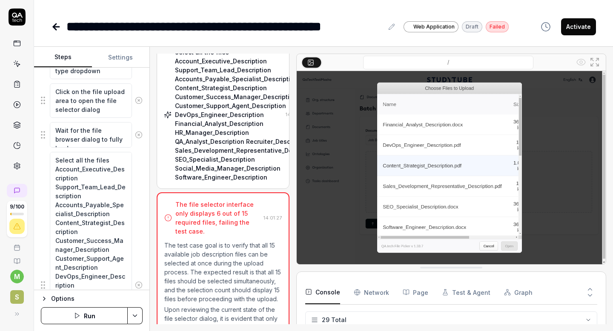
scroll to position [285, 0]
click at [91, 179] on textarea "Select all the files Account_Executive_Description Support_Team_Lead_Descriptio…" at bounding box center [91, 284] width 82 height 267
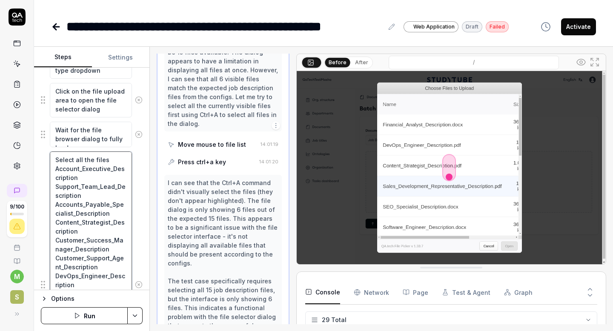
scroll to position [706, 0]
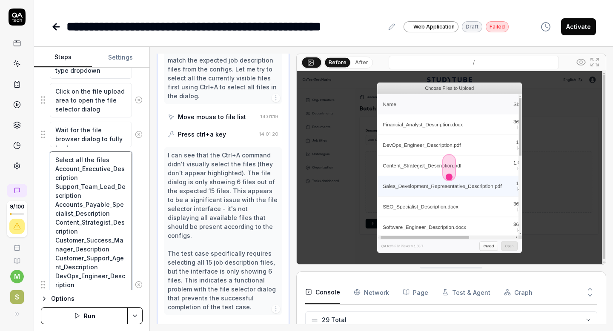
click at [109, 159] on textarea "Select all the files Account_Executive_Description Support_Team_Lead_Descriptio…" at bounding box center [91, 284] width 82 height 267
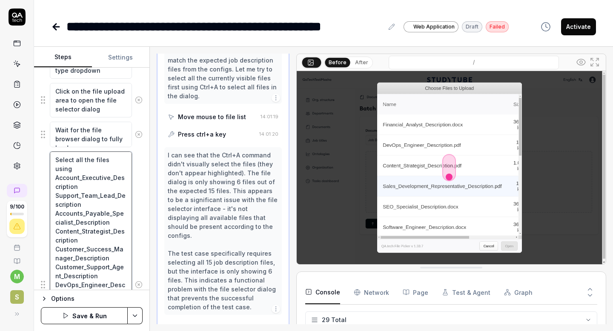
paste textarea "Ctrl+A"
drag, startPoint x: 85, startPoint y: 168, endPoint x: 74, endPoint y: 162, distance: 12.2
click at [74, 162] on textarea "Select all the files using Ctrl+A Account_Executive_Description Support_Team_Le…" at bounding box center [91, 289] width 82 height 276
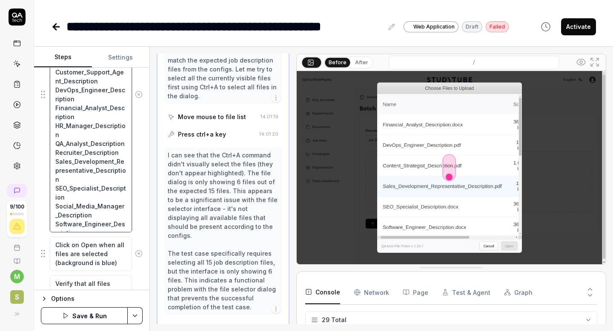
scroll to position [485, 0]
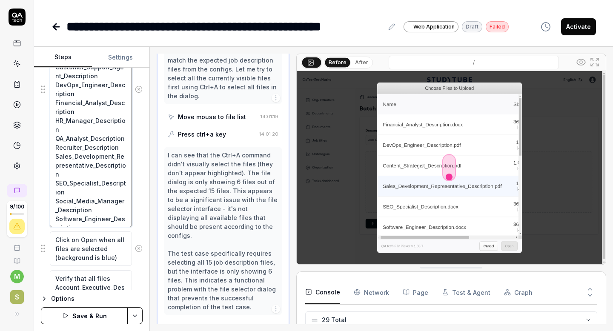
click at [82, 217] on textarea "Select every file from dialog 1 by 1, Account_Executive_Description Support_Tea…" at bounding box center [91, 90] width 82 height 276
